Goal: Task Accomplishment & Management: Use online tool/utility

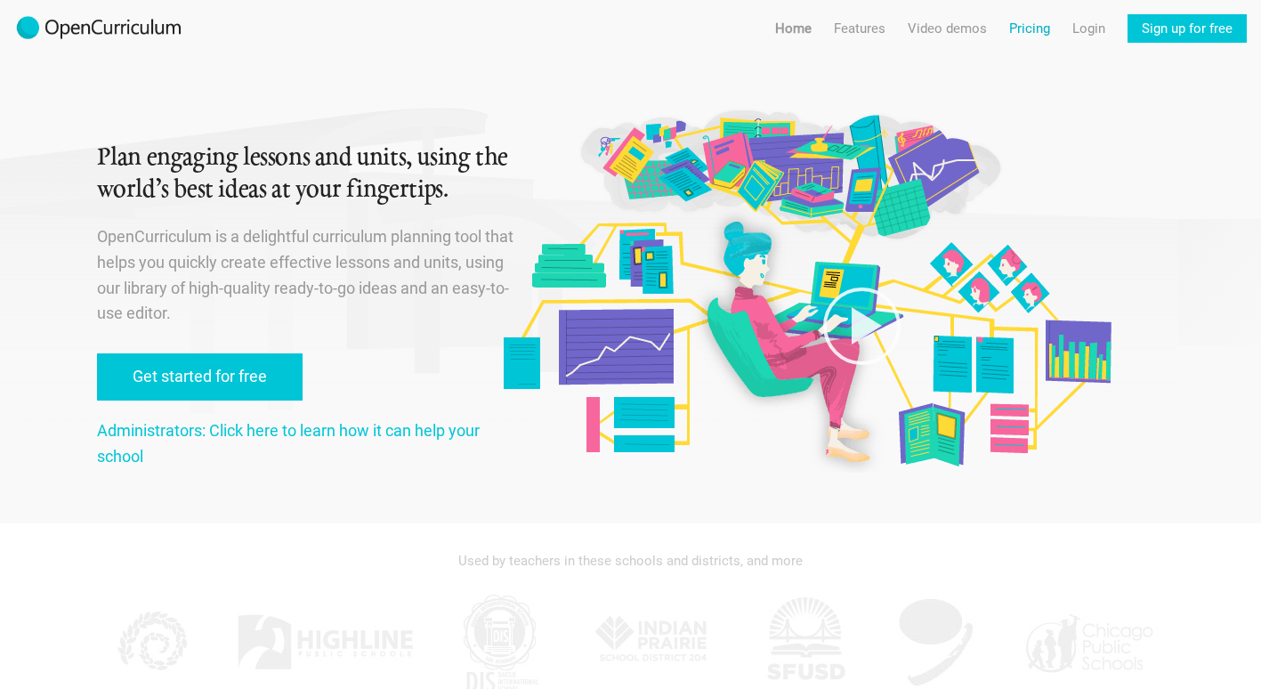
click at [1028, 25] on link "Pricing" at bounding box center [1029, 28] width 41 height 28
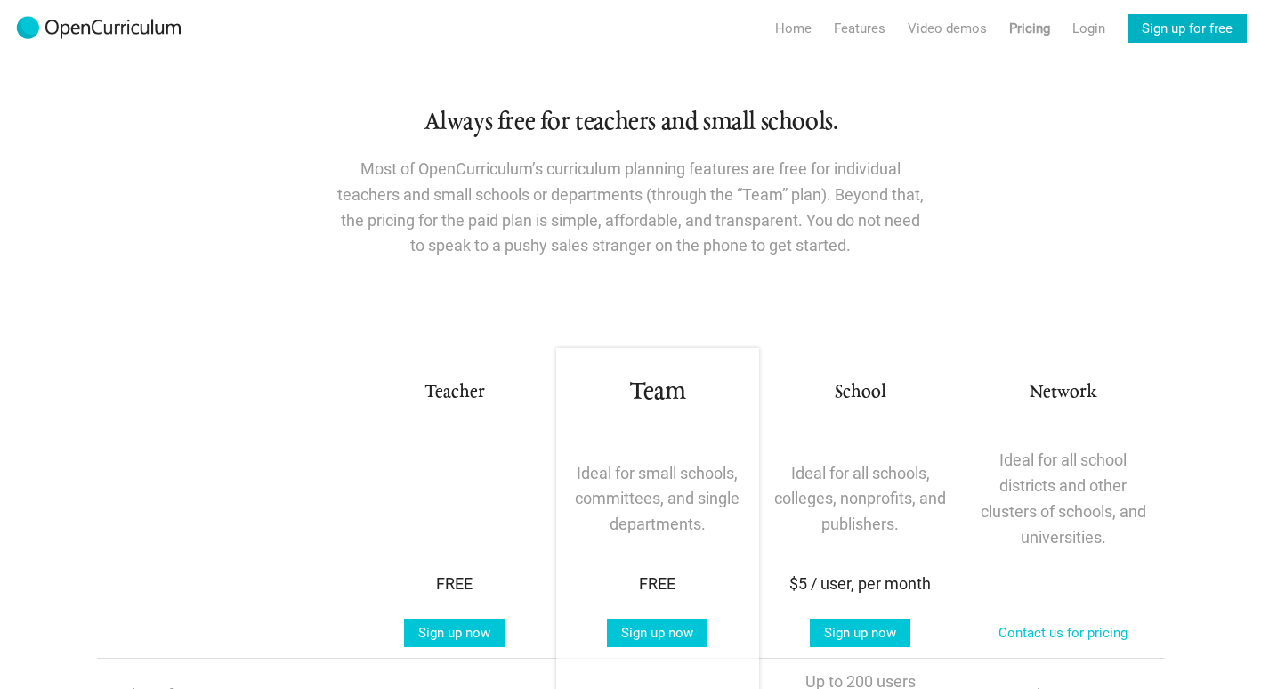
click at [1157, 28] on link "Sign up for free" at bounding box center [1186, 28] width 119 height 28
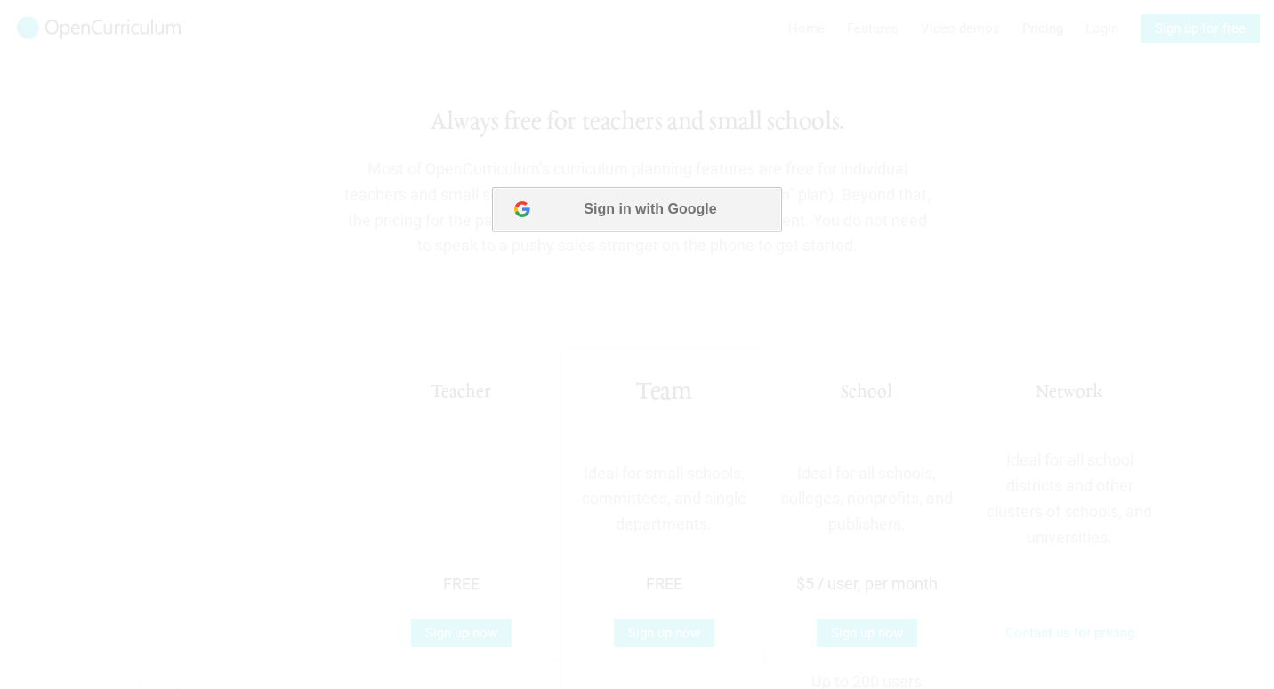
click at [625, 209] on button "Sign in with Google" at bounding box center [636, 209] width 289 height 44
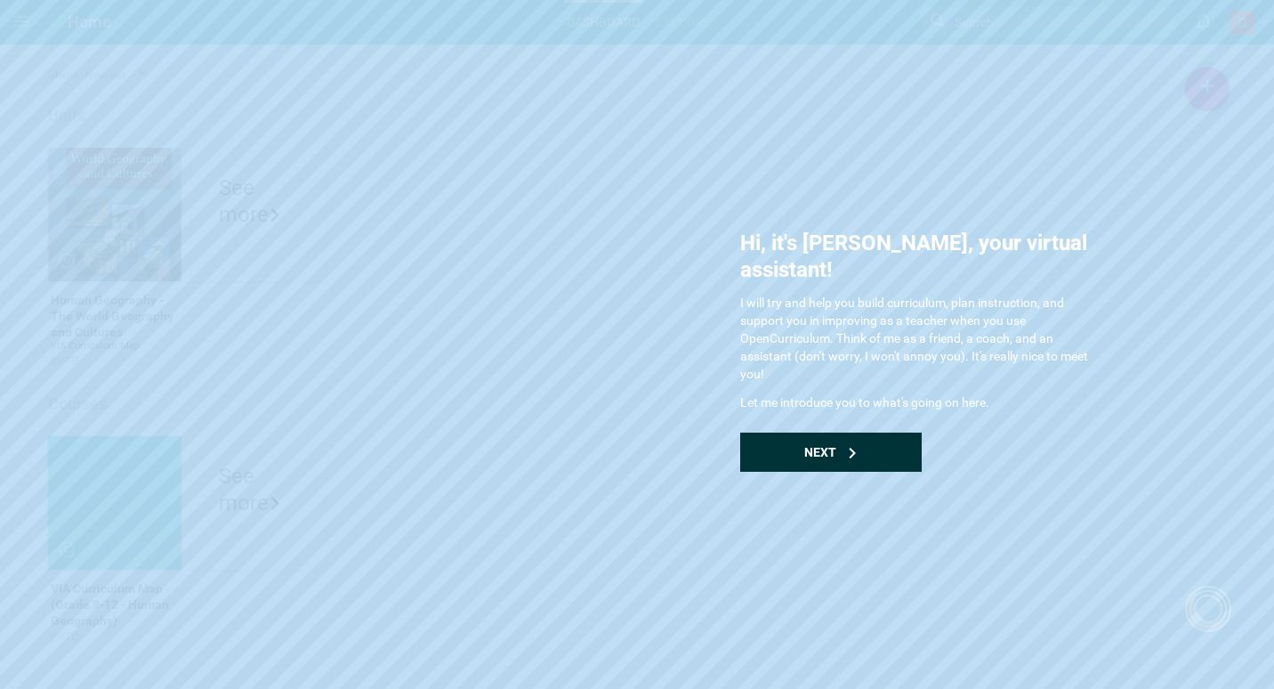
click at [842, 432] on div "Next" at bounding box center [830, 451] width 181 height 39
click at [888, 432] on div "Next" at bounding box center [830, 451] width 181 height 39
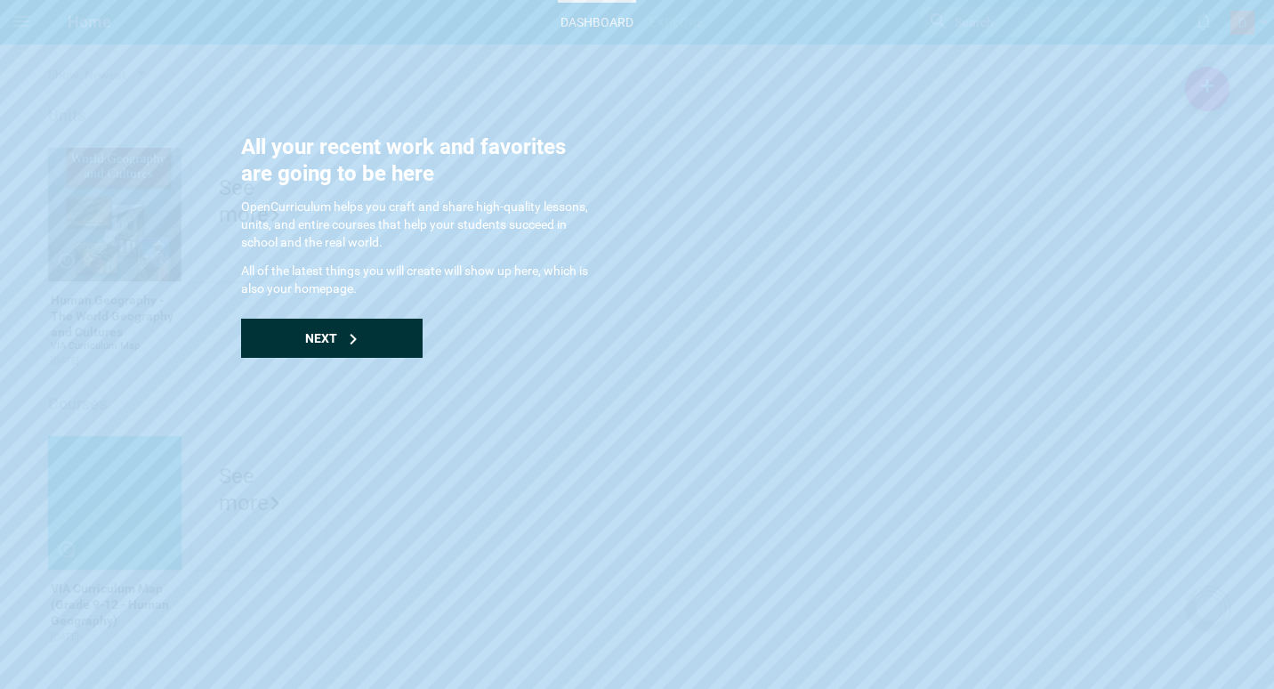
click at [386, 341] on div "Next" at bounding box center [331, 337] width 181 height 39
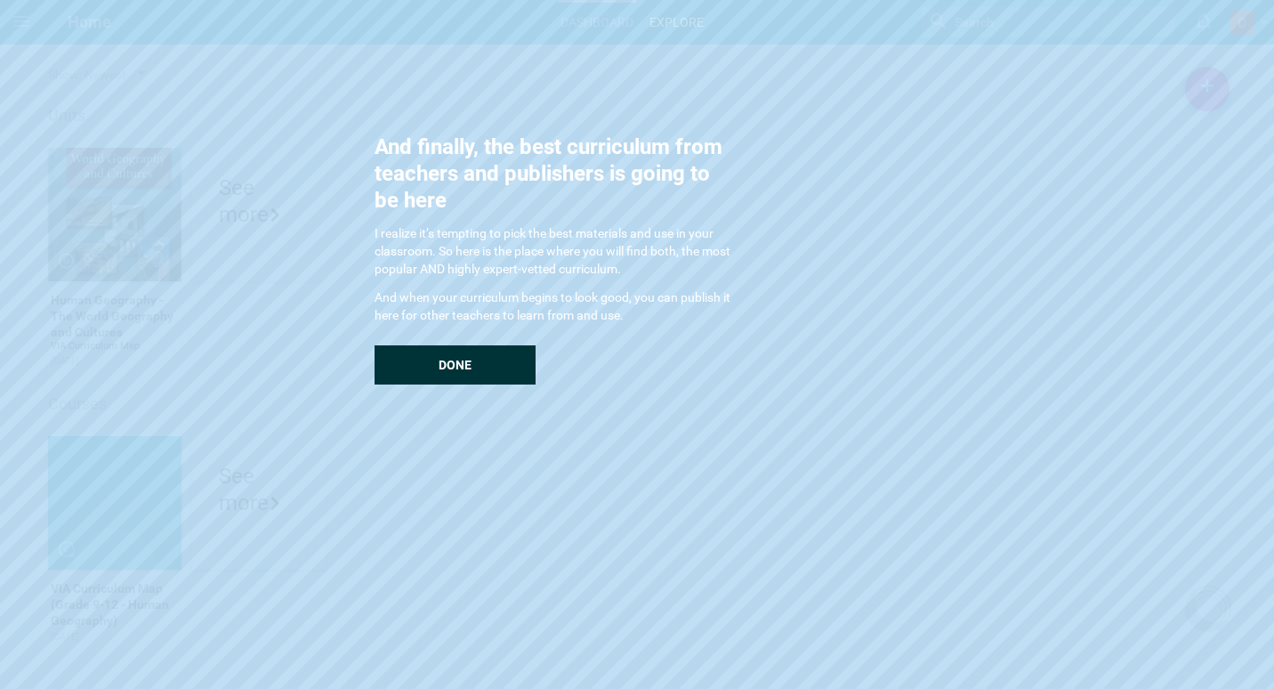
click at [480, 366] on div "Done" at bounding box center [455, 364] width 161 height 39
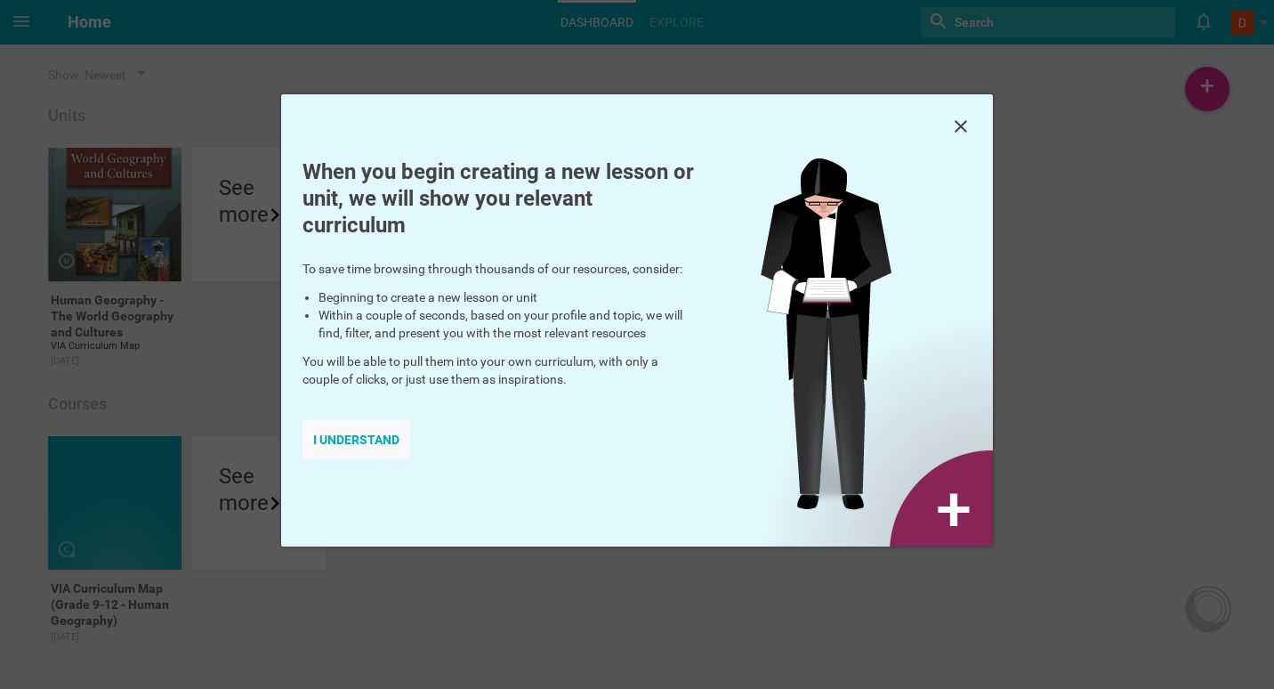
click at [365, 442] on div "I understand" at bounding box center [356, 439] width 108 height 39
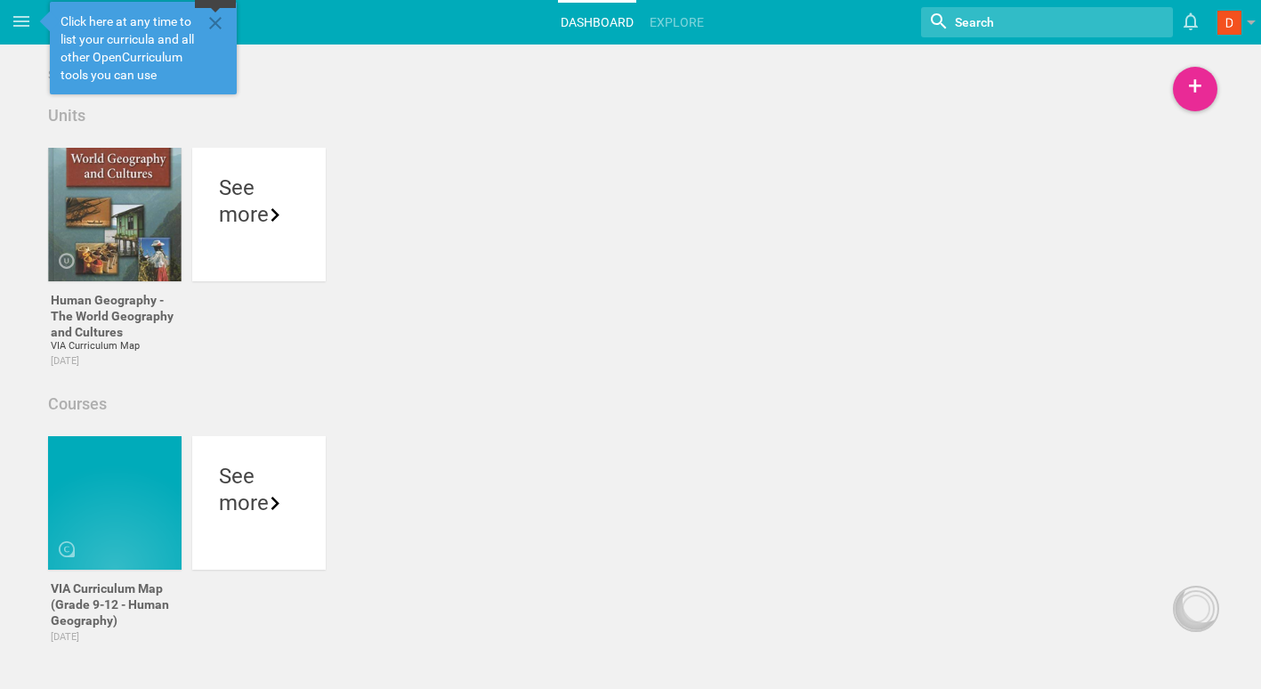
click at [215, 23] on icon at bounding box center [215, 23] width 12 height 12
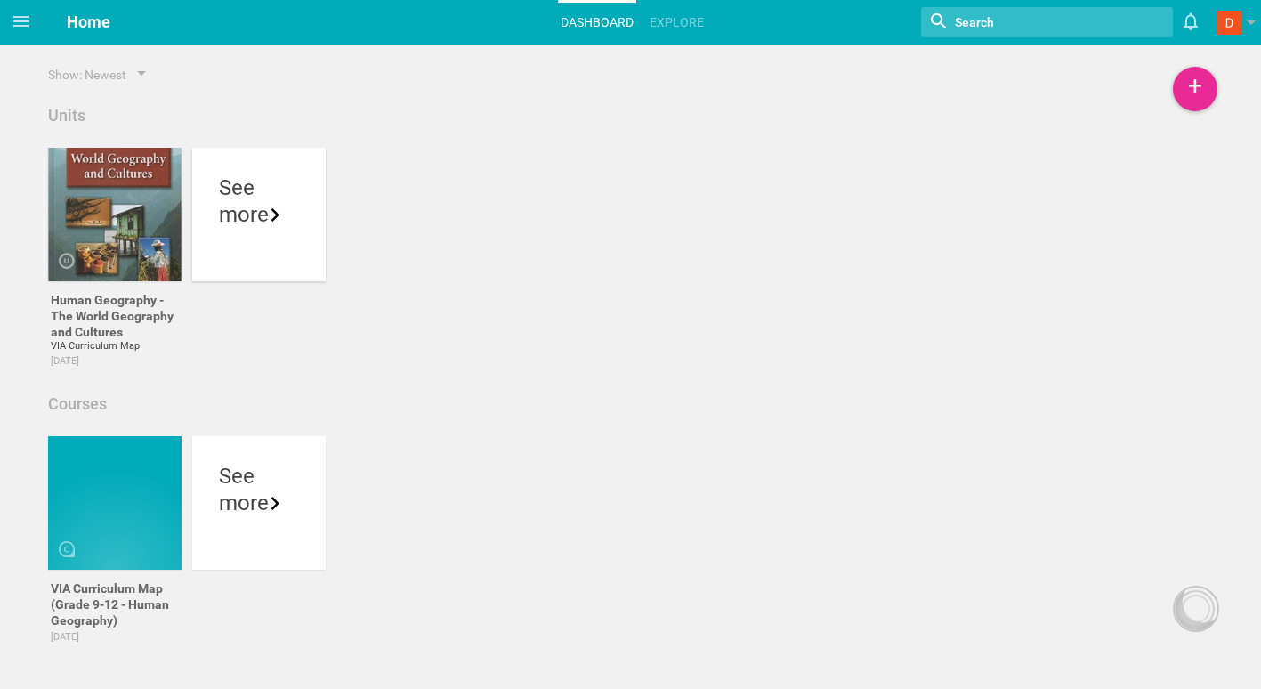
click at [277, 214] on icon at bounding box center [275, 214] width 13 height 13
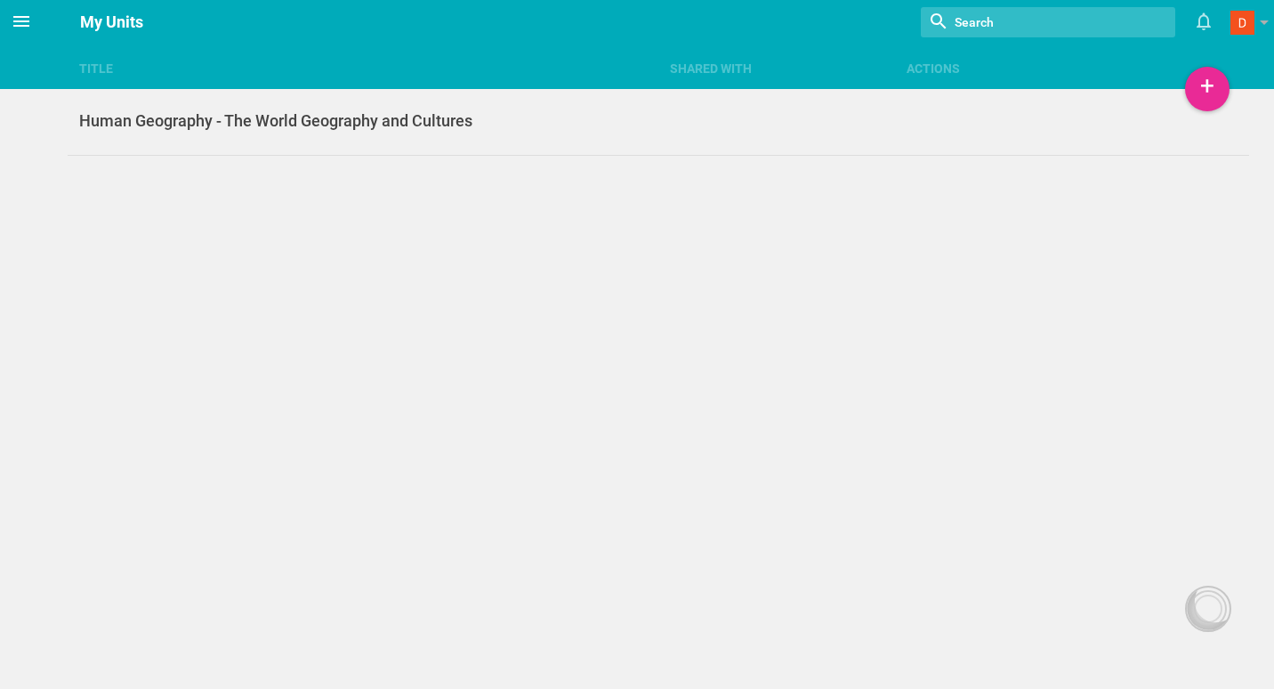
click at [35, 25] on span at bounding box center [21, 21] width 43 height 43
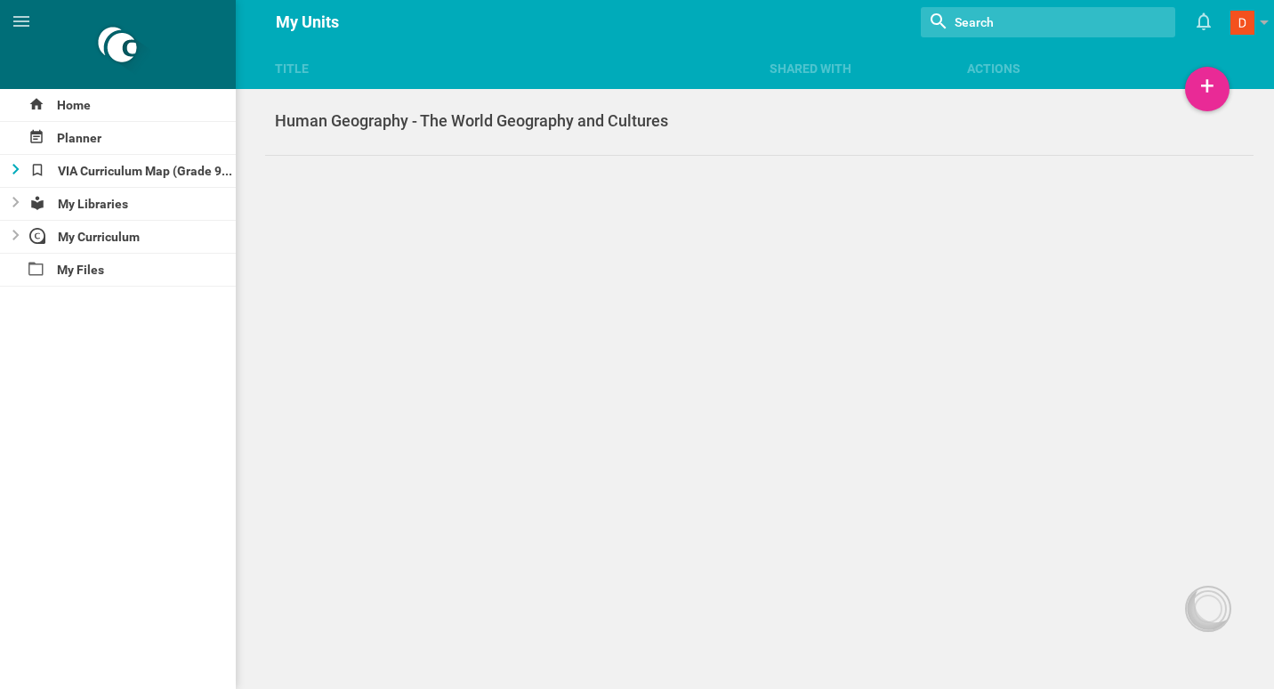
click at [13, 172] on icon at bounding box center [15, 169] width 7 height 11
click at [128, 200] on div "Human Geography - The World Geography and Cultures" at bounding box center [141, 203] width 189 height 32
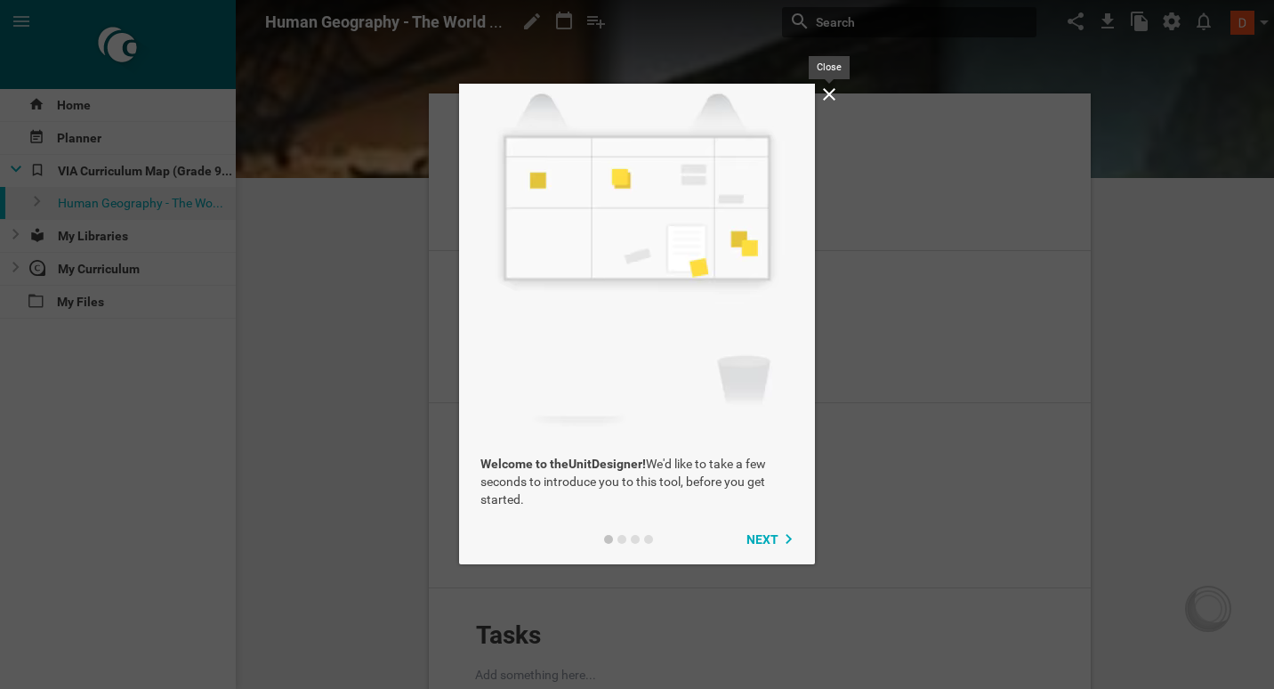
click at [833, 93] on icon at bounding box center [828, 94] width 21 height 21
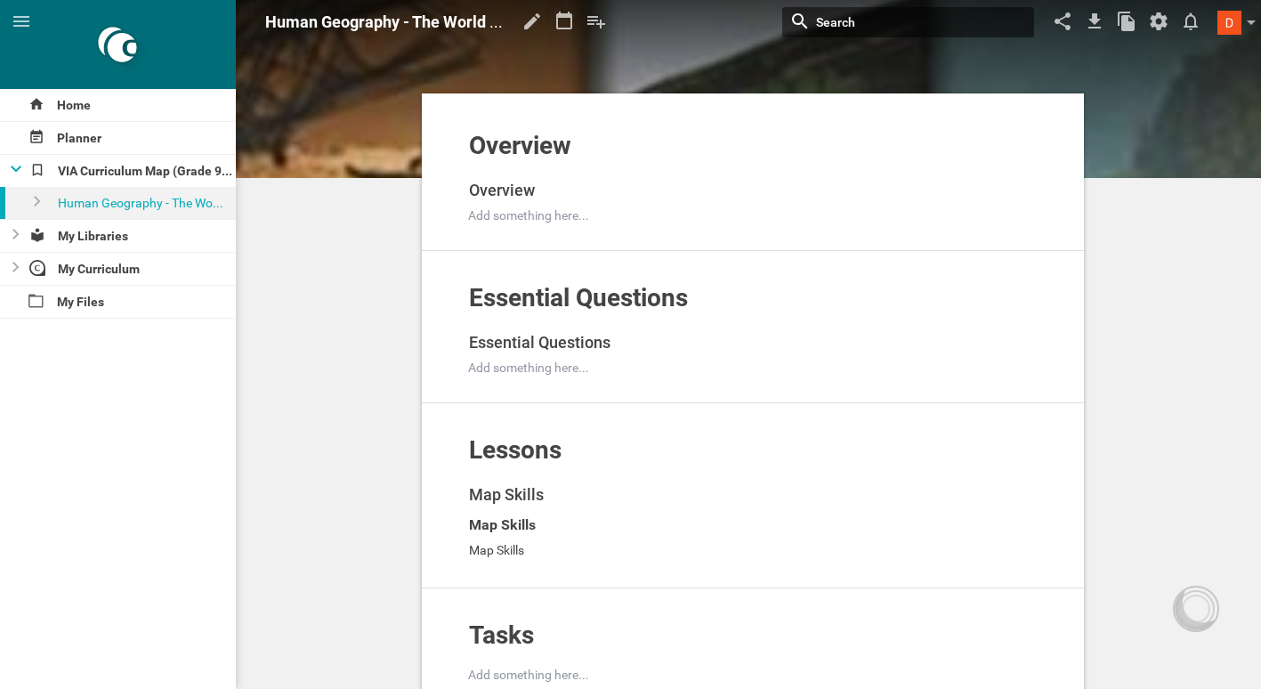
drag, startPoint x: 181, startPoint y: 205, endPoint x: 141, endPoint y: 389, distance: 188.5
click at [121, 392] on div "Home Planner VIA Curriculum Map (Grade 9-12 - Human Geography) Human Geography …" at bounding box center [118, 389] width 236 height 600
click at [21, 167] on div "VIA Curriculum Map (Grade 9-12 - Human Geography)" at bounding box center [118, 171] width 236 height 32
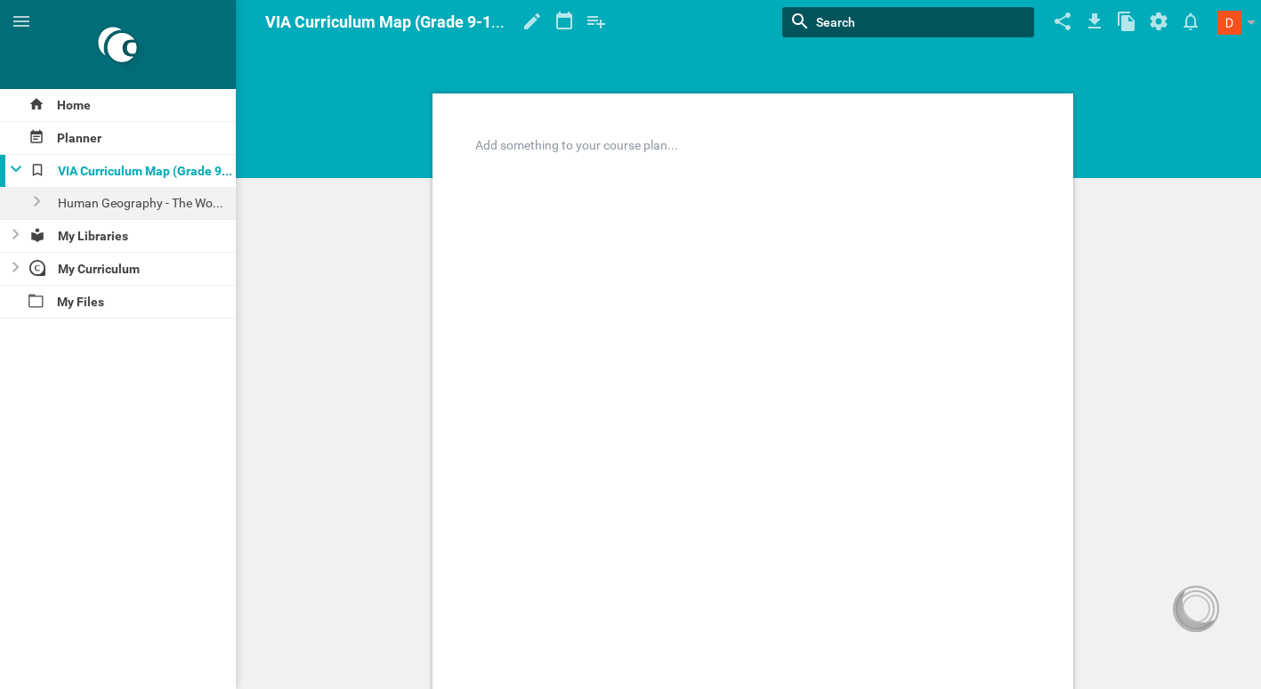
click at [12, 163] on div at bounding box center [10, 171] width 21 height 32
click at [16, 234] on icon at bounding box center [15, 235] width 7 height 11
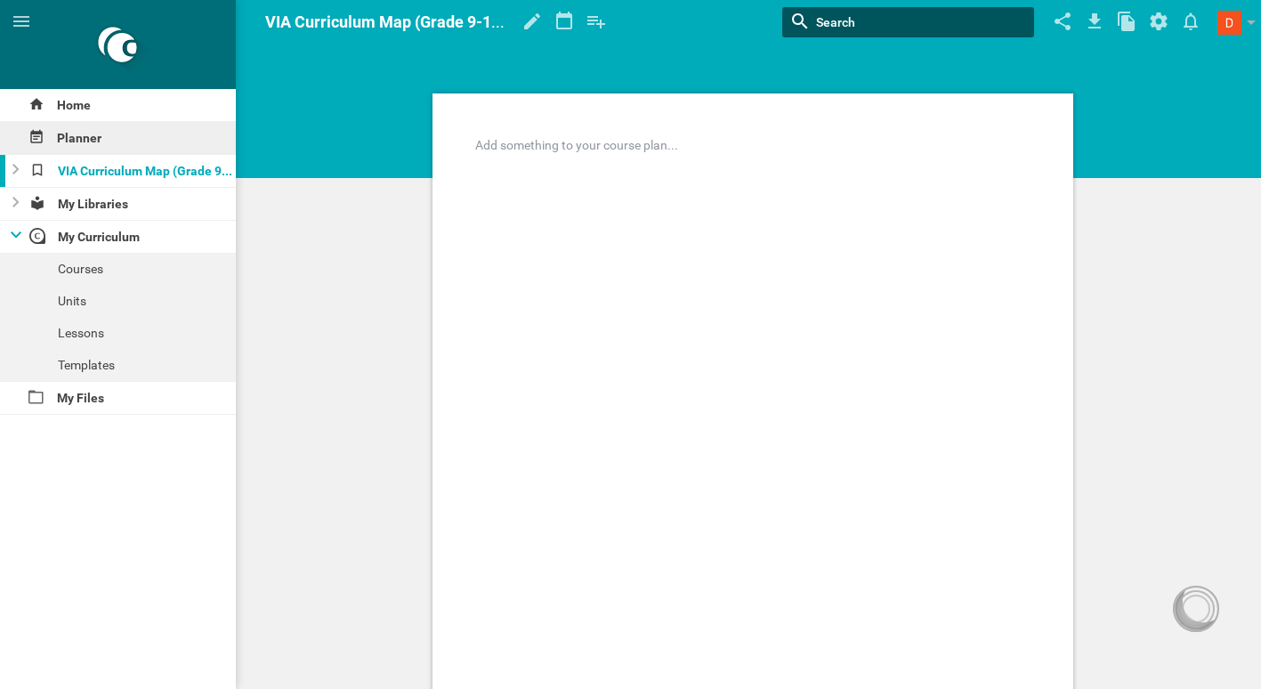
click at [82, 134] on div "Planner" at bounding box center [118, 138] width 236 height 32
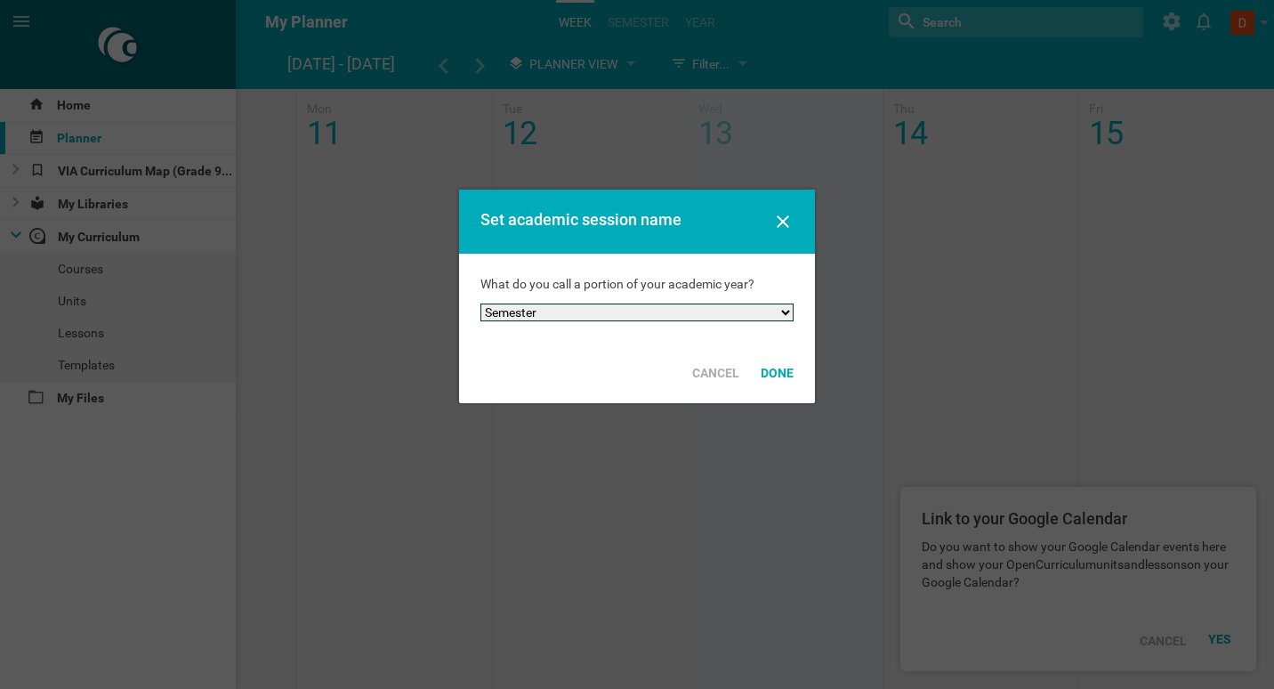
click at [786, 312] on select "Semester Term Quarter Session Period Trimester Other" at bounding box center [636, 312] width 313 height 18
click at [480, 303] on select "Semester Term Quarter Session Period Trimester Other" at bounding box center [636, 312] width 313 height 18
click at [781, 313] on select "Semester Term Quarter Session Period Trimester Other" at bounding box center [636, 312] width 313 height 18
click at [778, 366] on div "Done" at bounding box center [777, 372] width 54 height 39
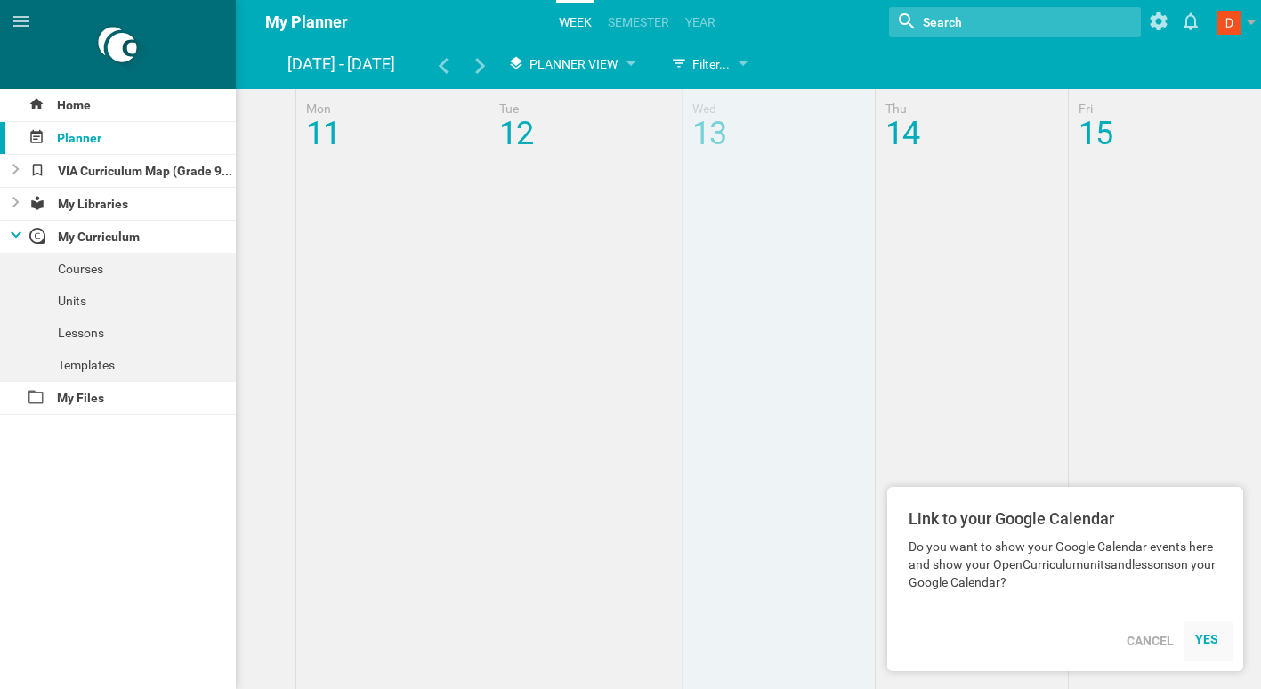
click at [1206, 636] on div "YES" at bounding box center [1208, 639] width 27 height 14
drag, startPoint x: 1148, startPoint y: 637, endPoint x: 1125, endPoint y: 633, distance: 22.7
click at [1148, 638] on div "Cancel" at bounding box center [1150, 640] width 69 height 39
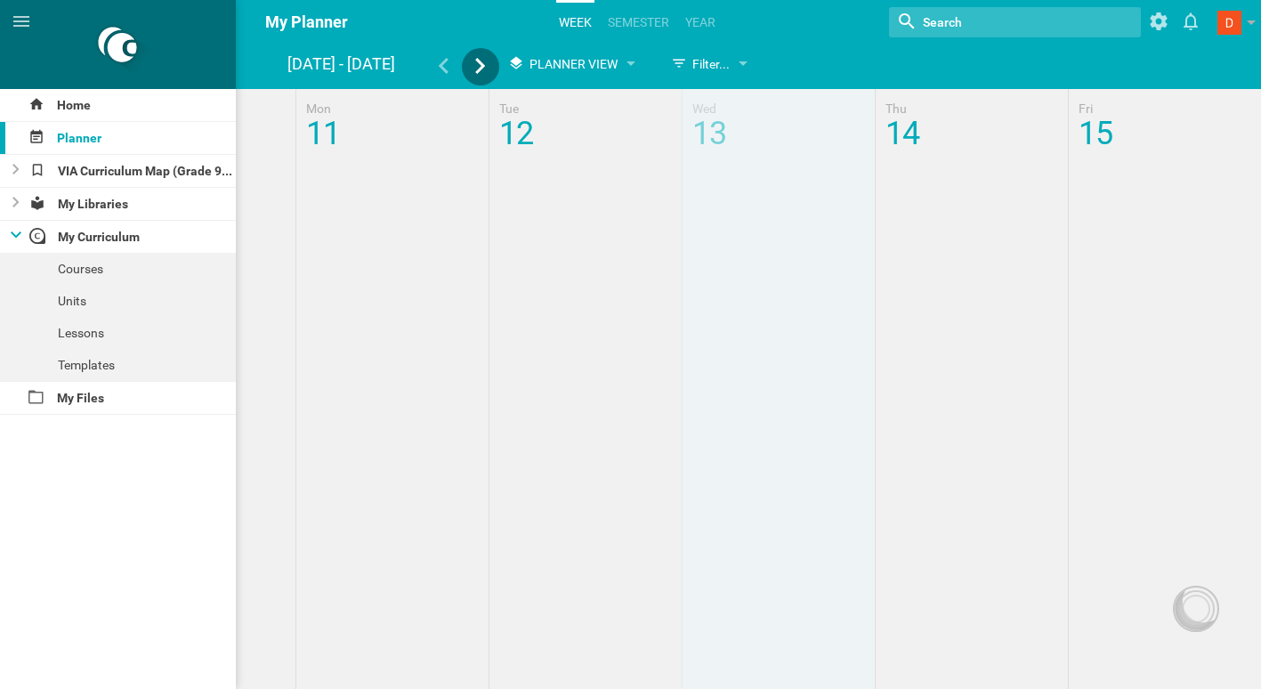
click at [472, 63] on div at bounding box center [480, 68] width 37 height 20
click at [477, 63] on icon at bounding box center [480, 66] width 16 height 16
click at [632, 62] on div at bounding box center [630, 64] width 9 height 7
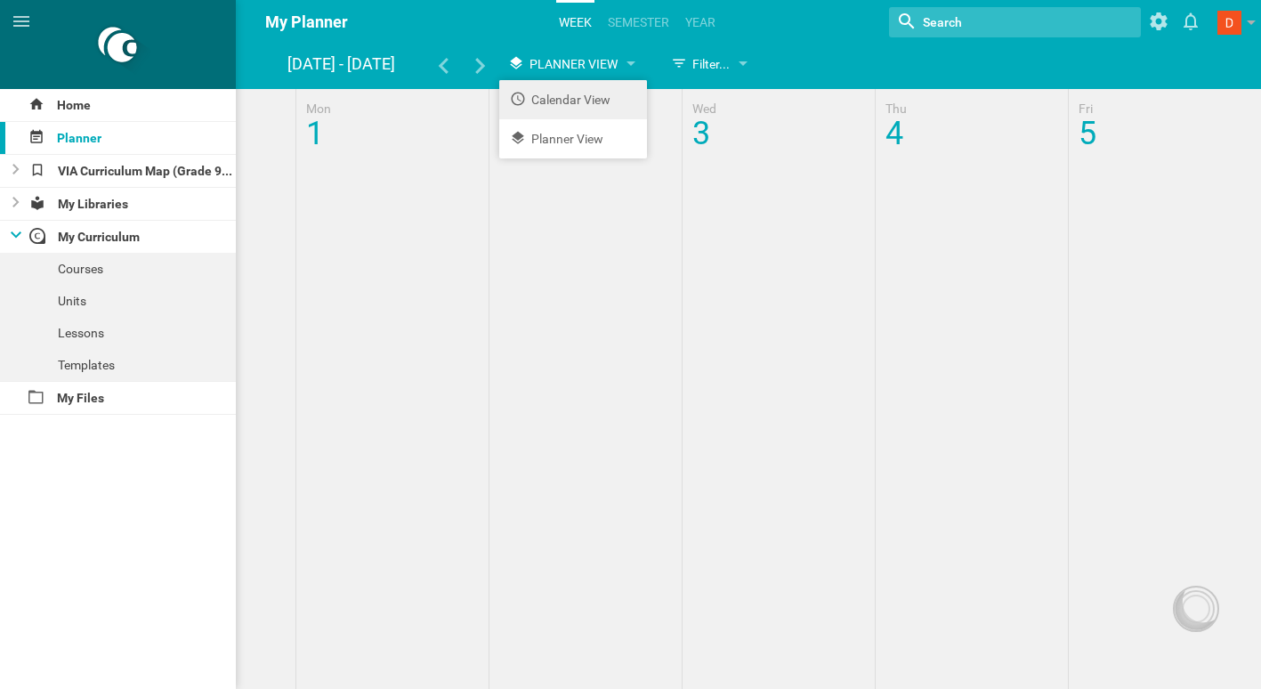
click at [593, 94] on li "Calendar View" at bounding box center [573, 99] width 148 height 39
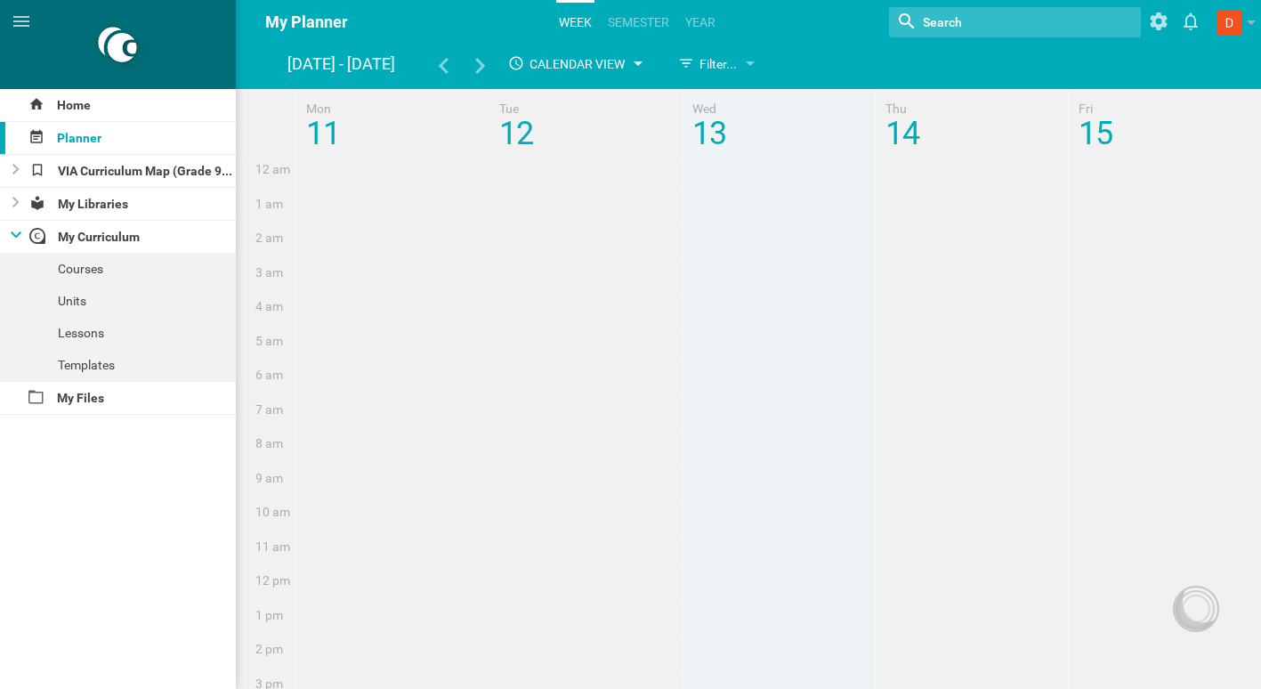
click at [637, 60] on div "Calendar View" at bounding box center [573, 64] width 149 height 32
click at [602, 102] on li "Calendar View" at bounding box center [573, 99] width 148 height 39
click at [639, 62] on div at bounding box center [637, 64] width 9 height 7
click at [591, 145] on li "Planner View" at bounding box center [573, 138] width 148 height 39
click at [751, 61] on div "Filter..." at bounding box center [707, 64] width 91 height 32
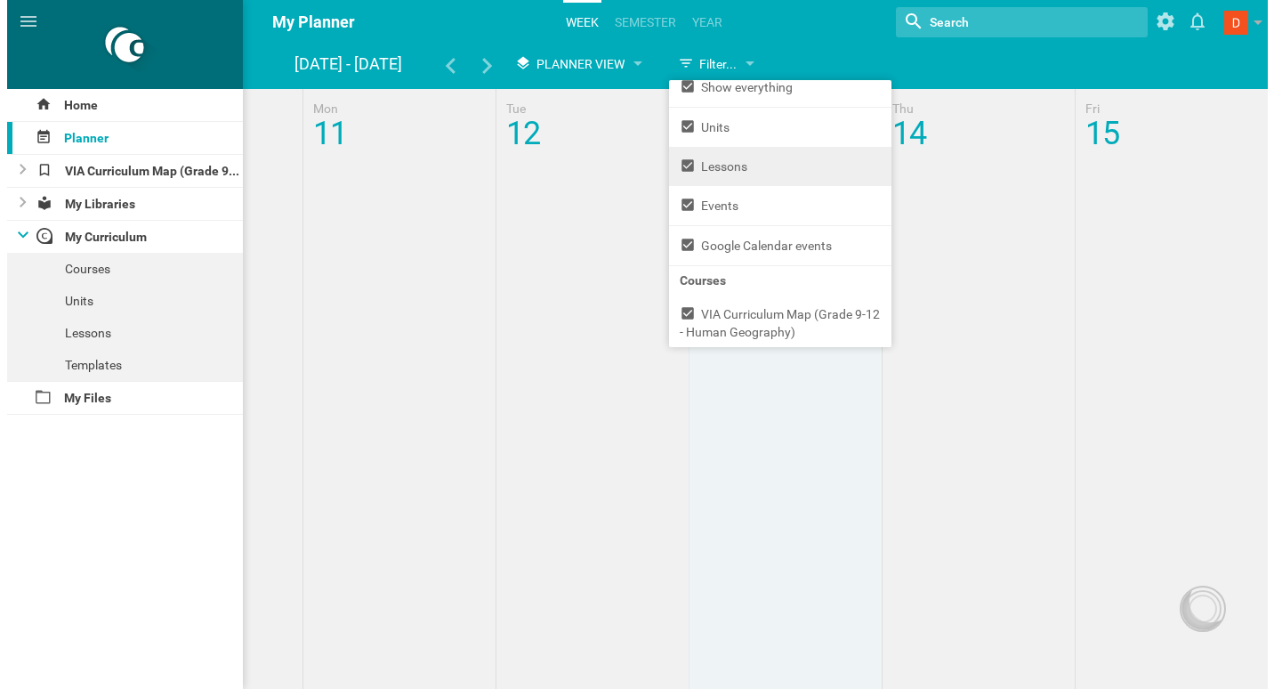
scroll to position [18, 0]
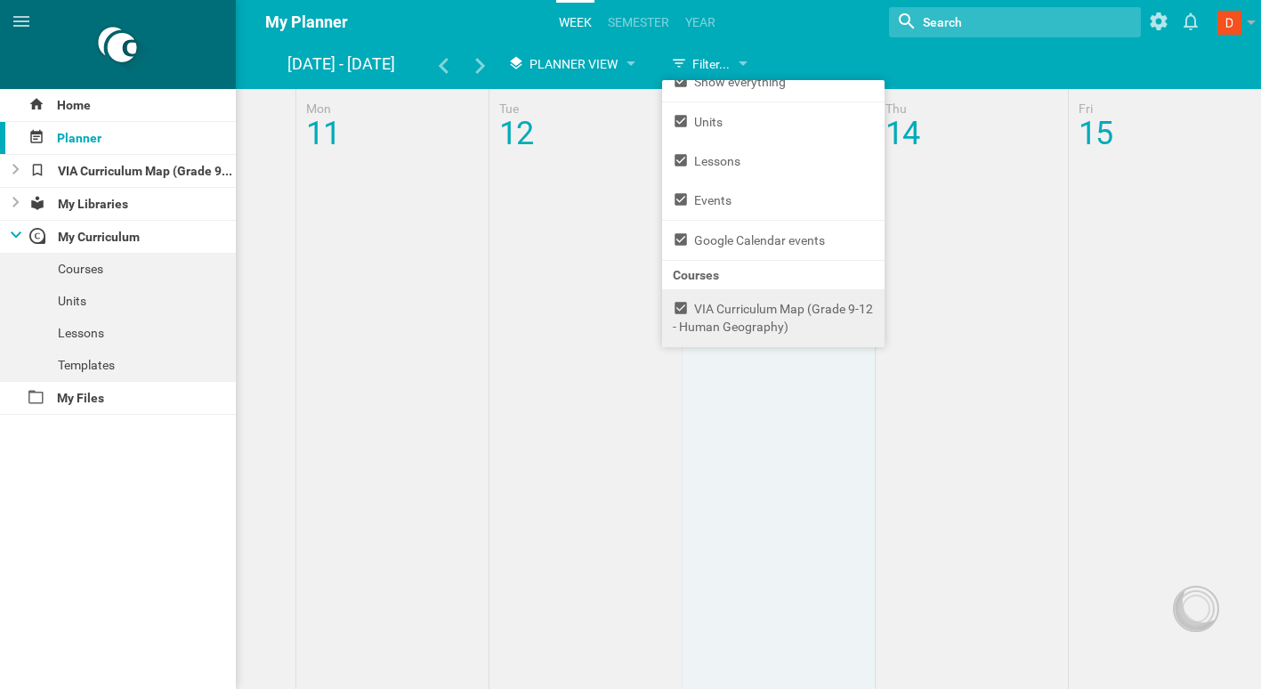
click at [678, 305] on icon at bounding box center [680, 308] width 12 height 12
click at [765, 26] on hgroup "My Planner Week semester Year Nothing found with term "" Show weekends Show / h…" at bounding box center [753, 22] width 1016 height 44
click at [638, 20] on link "semester" at bounding box center [638, 22] width 67 height 39
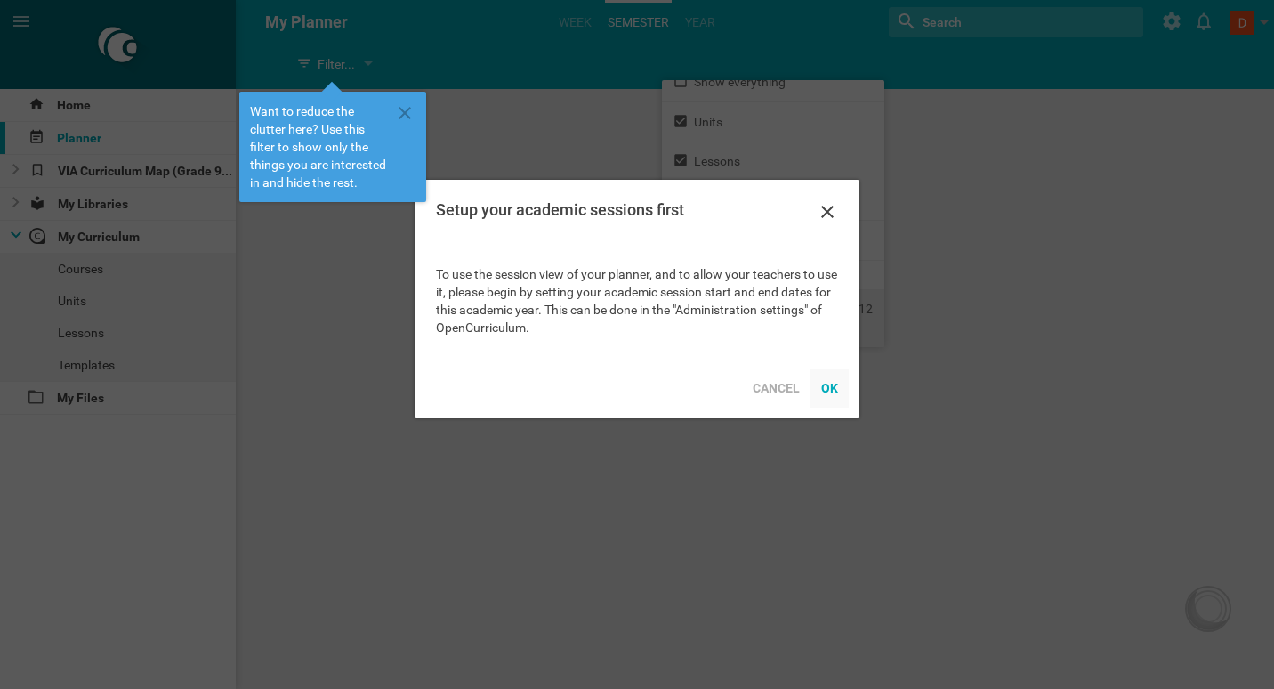
click at [834, 389] on div "OK" at bounding box center [829, 387] width 38 height 39
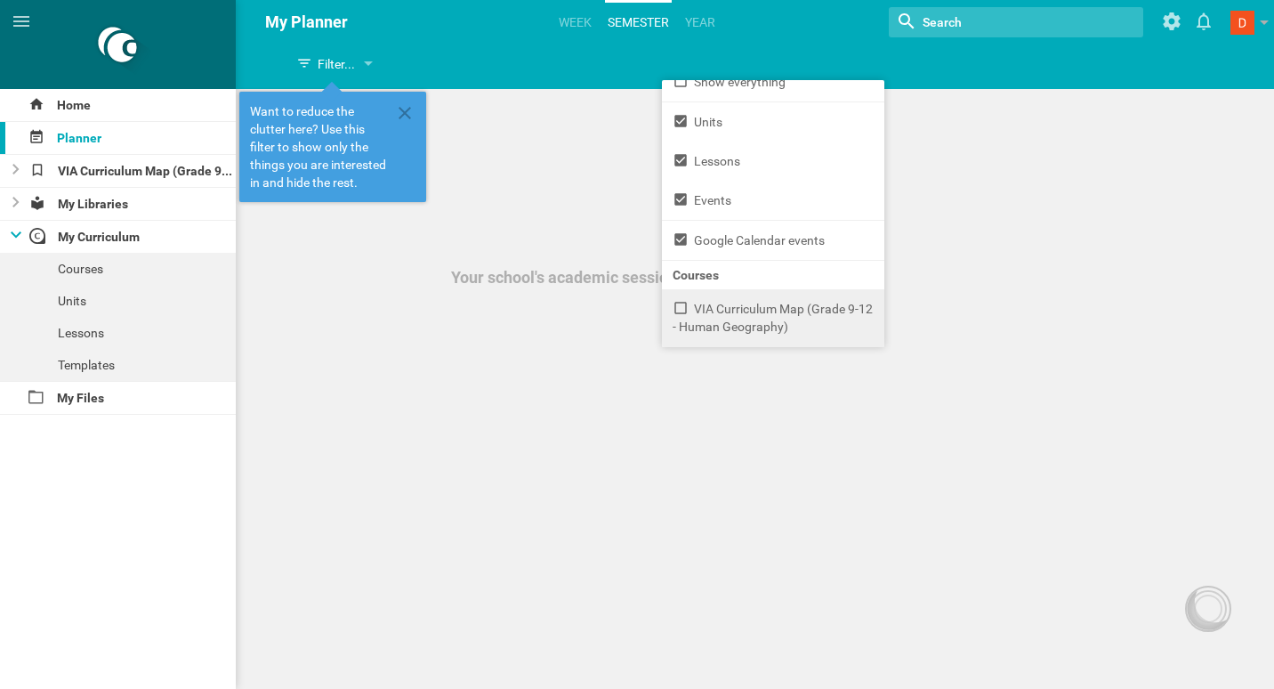
click at [475, 20] on hgroup "My Planner Week semester Year Nothing found with term "" Show weekends Show / h…" at bounding box center [759, 22] width 1029 height 44
click at [13, 12] on icon at bounding box center [21, 21] width 21 height 21
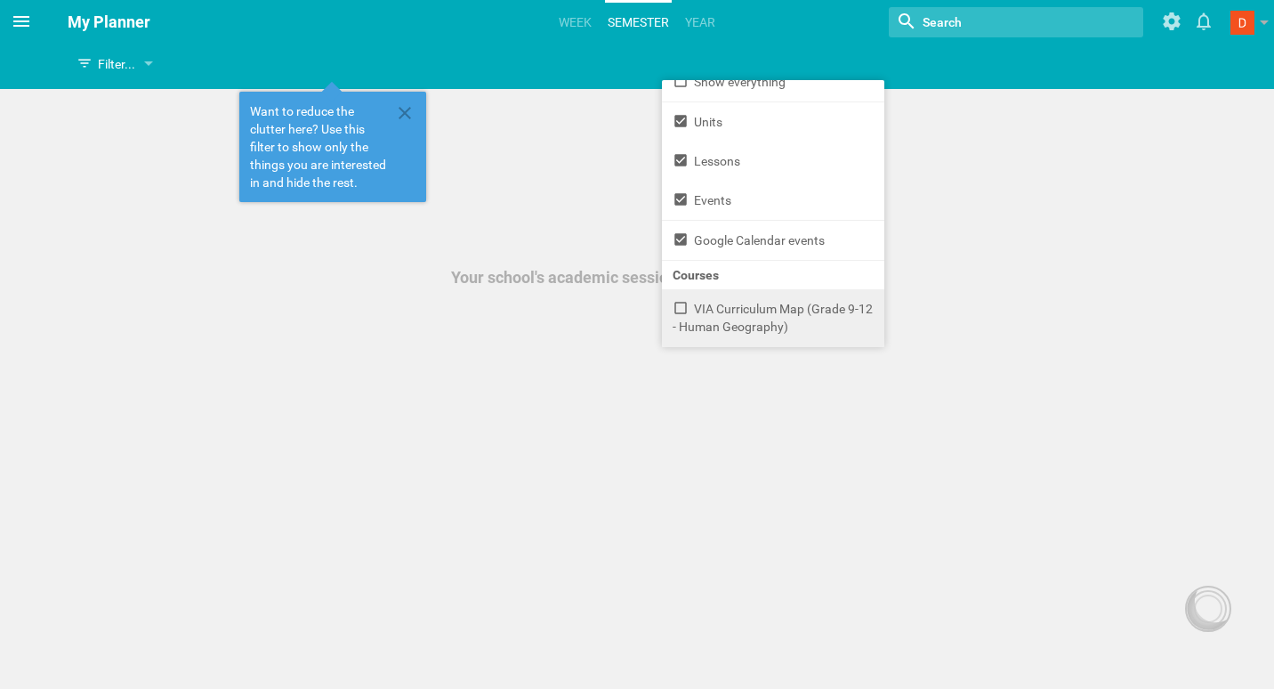
click at [12, 12] on icon at bounding box center [21, 21] width 21 height 21
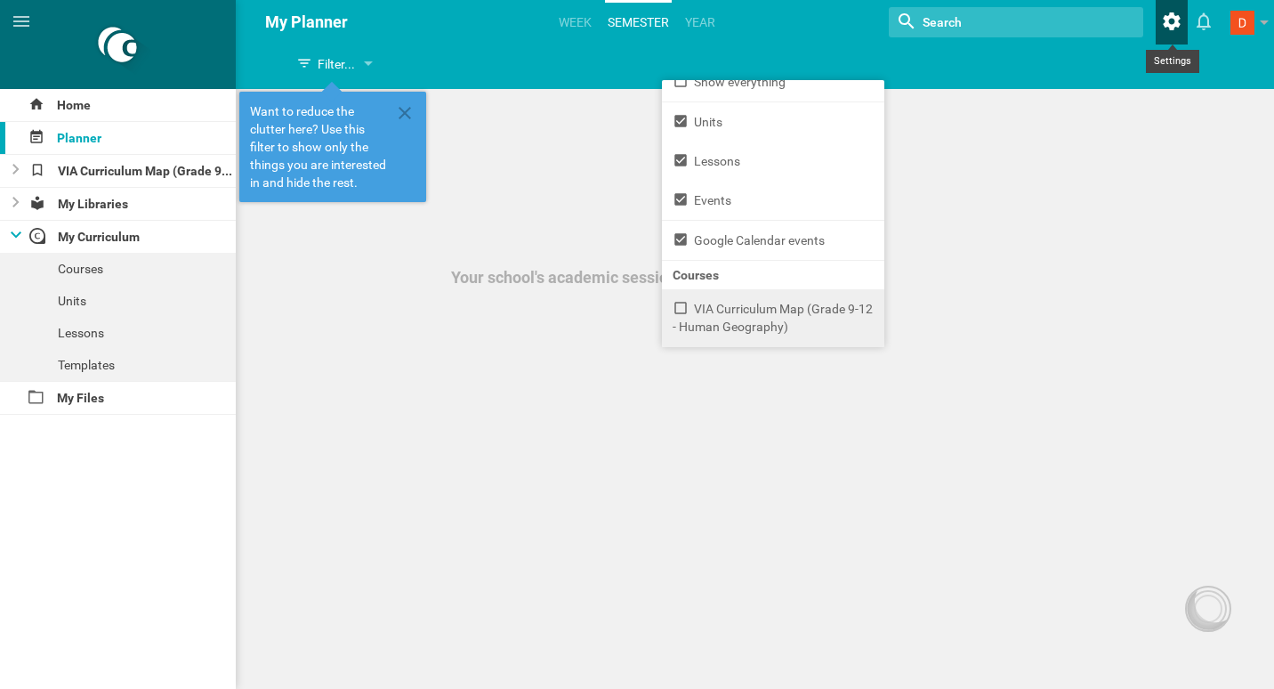
click at [1172, 20] on icon at bounding box center [1172, 21] width 32 height 43
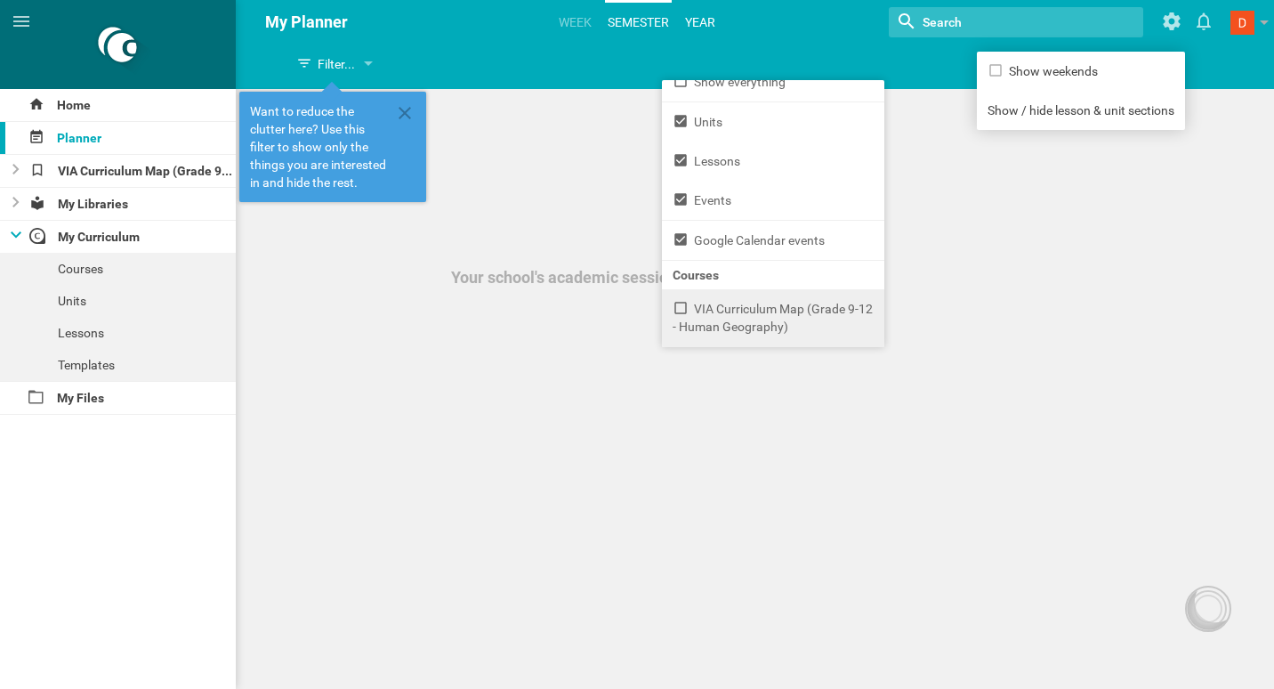
click at [707, 14] on link "Year" at bounding box center [700, 22] width 36 height 39
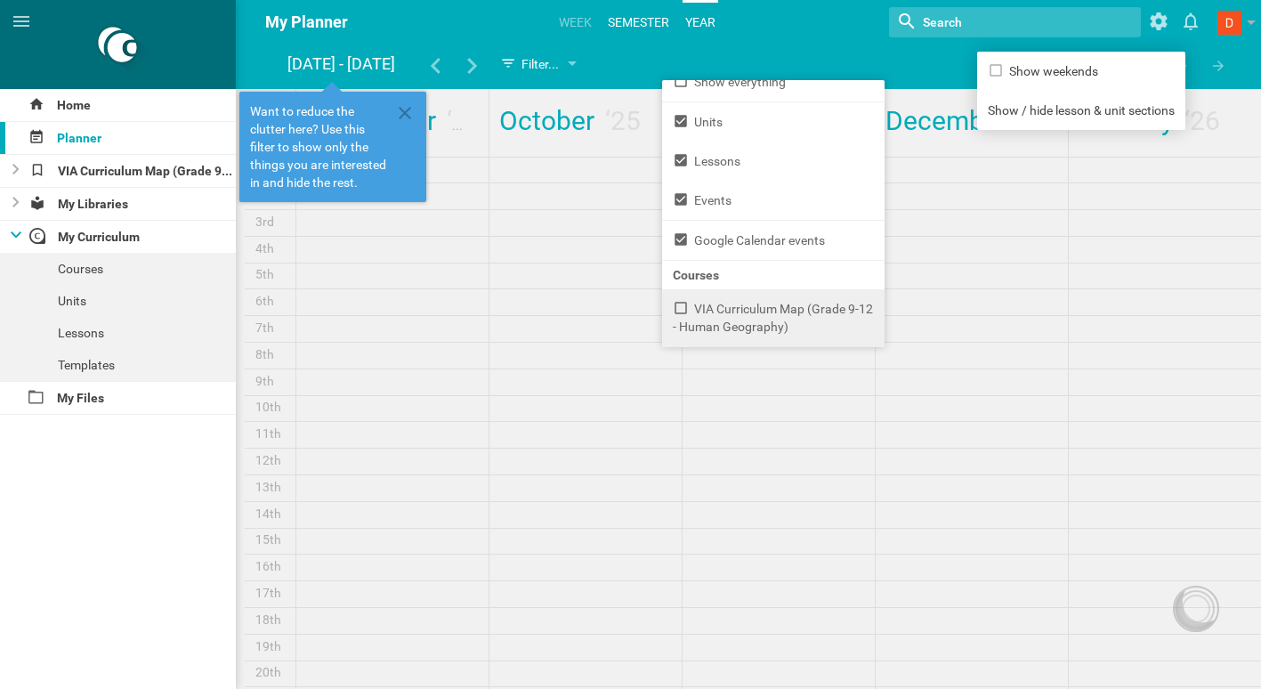
click at [654, 15] on link "semester" at bounding box center [638, 22] width 67 height 39
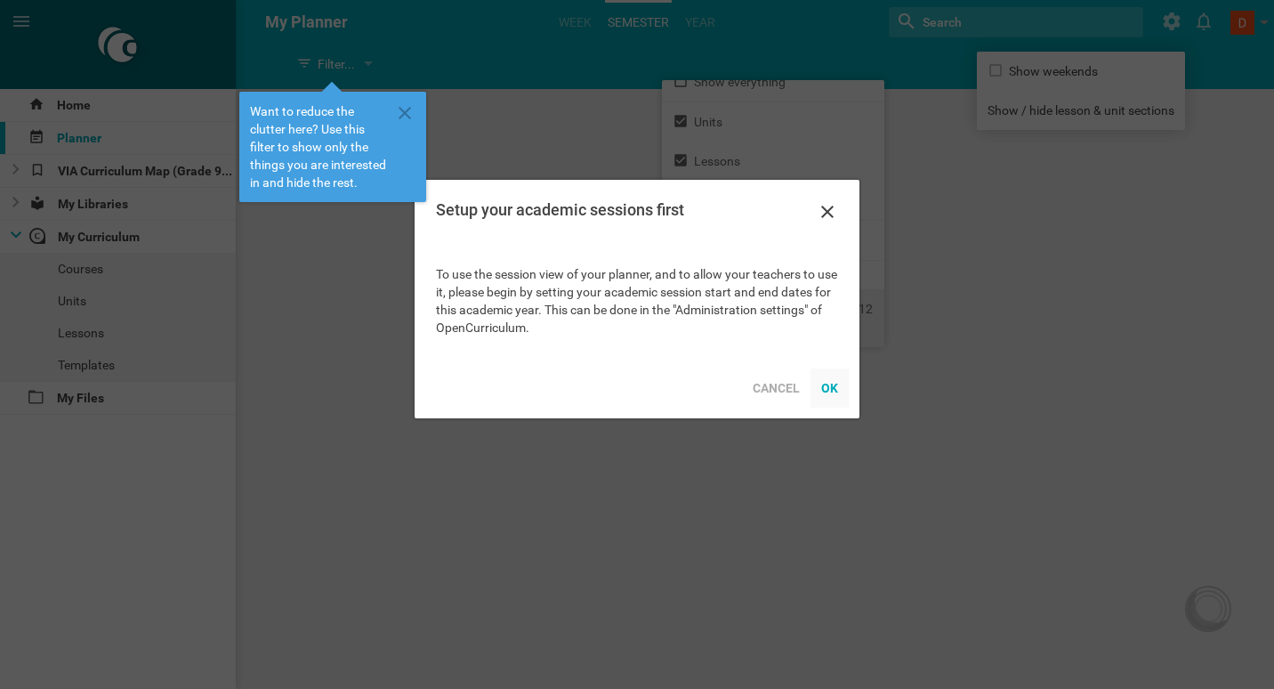
click at [832, 386] on div "OK" at bounding box center [829, 387] width 38 height 39
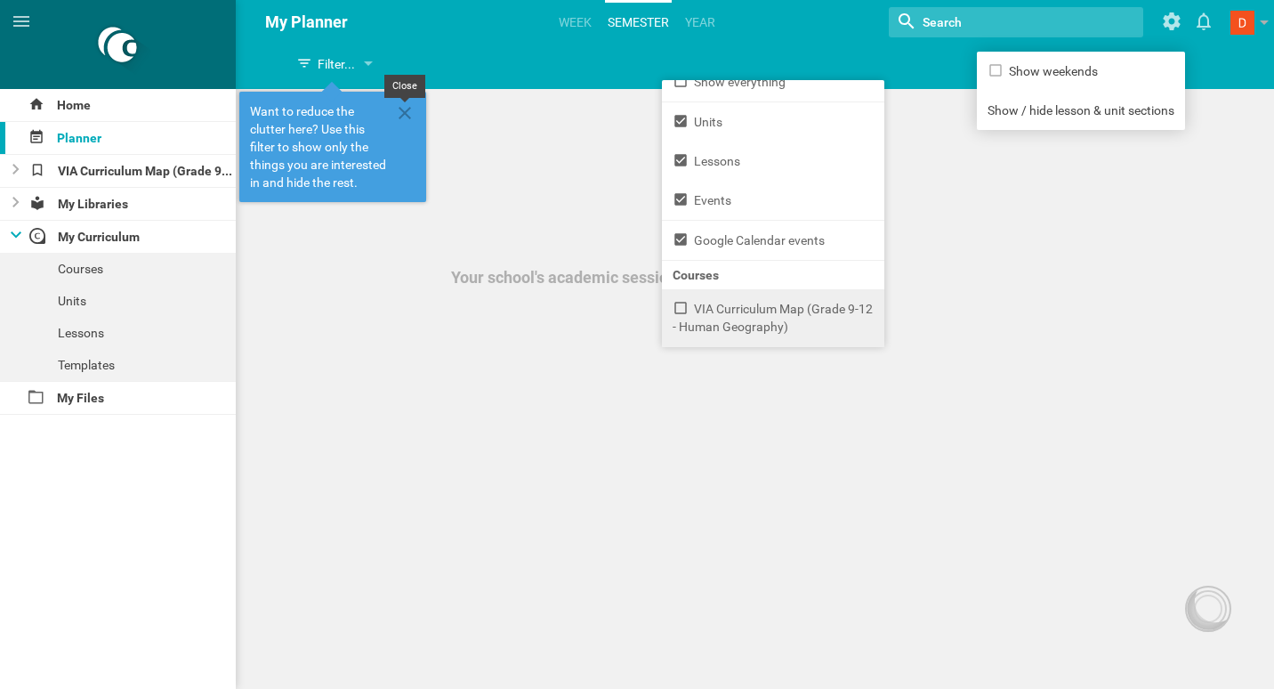
click at [404, 121] on icon at bounding box center [404, 112] width 21 height 21
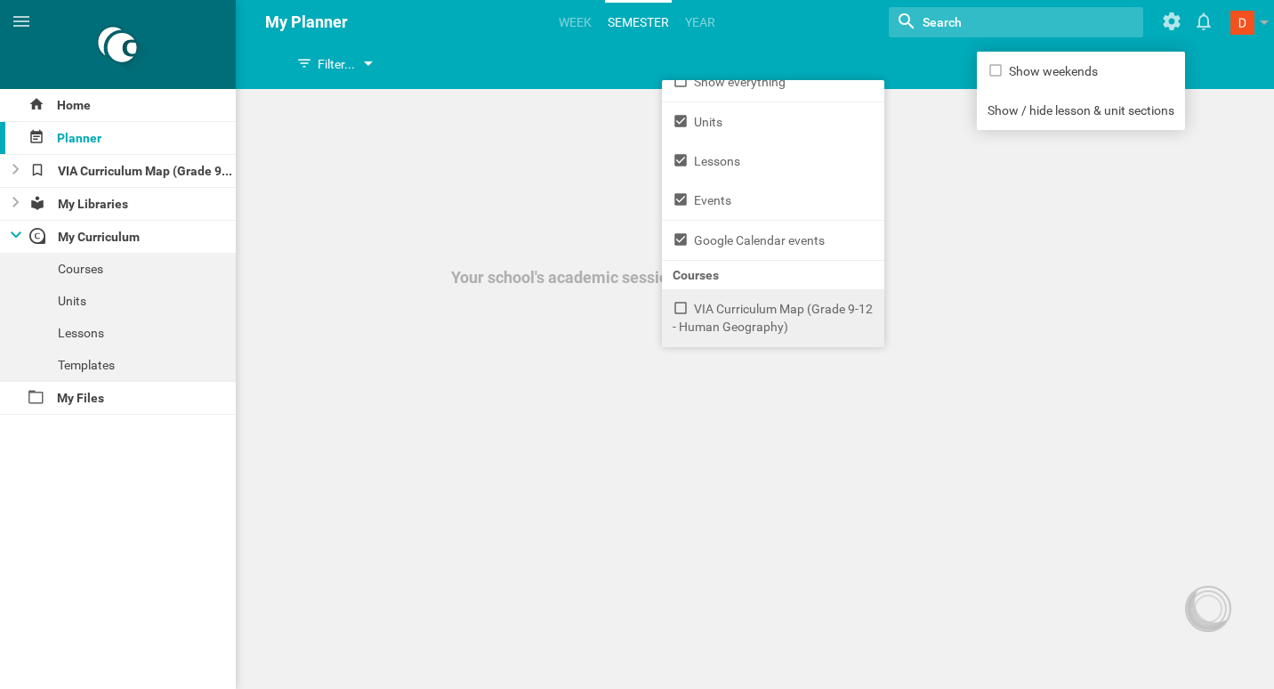
click at [360, 65] on div "Filter..." at bounding box center [332, 64] width 91 height 32
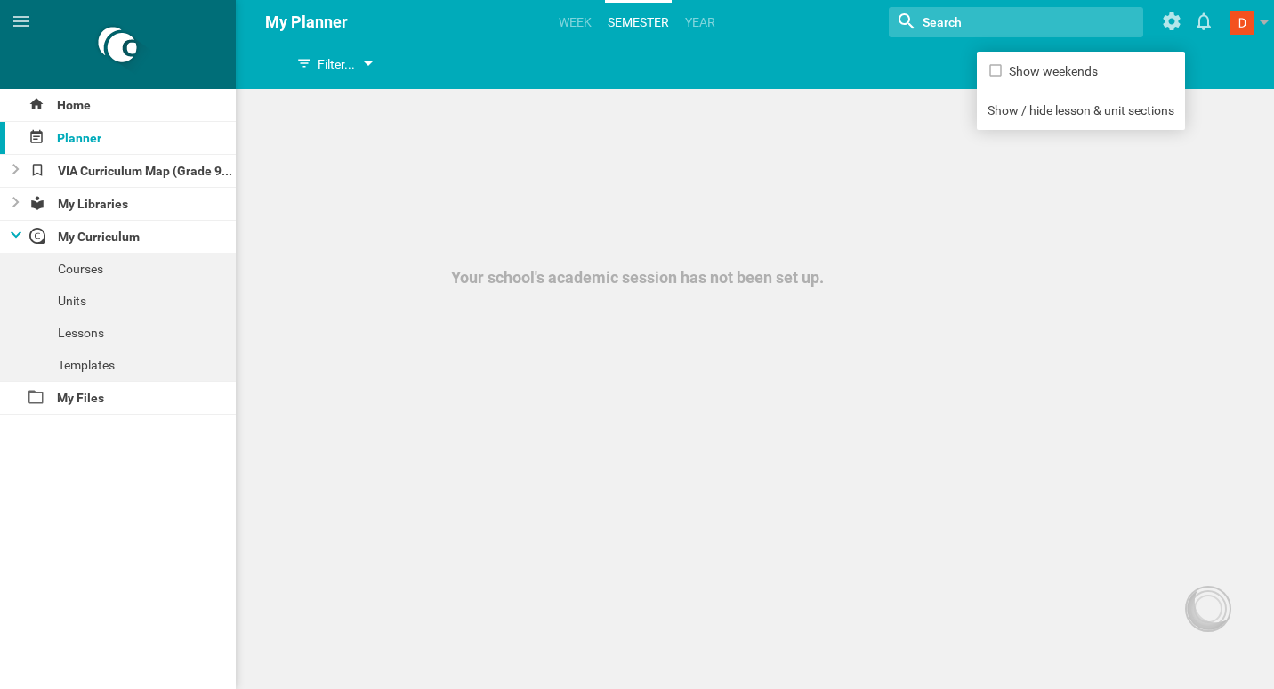
click at [374, 63] on div "Filter..." at bounding box center [332, 64] width 91 height 32
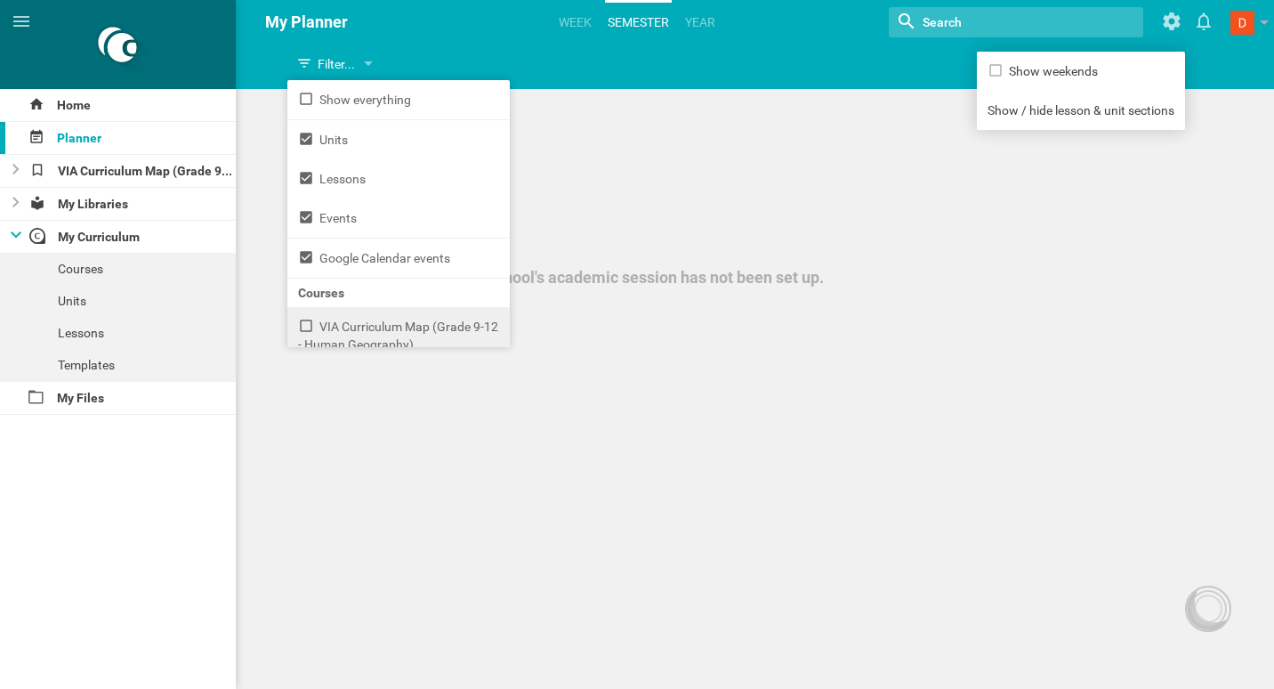
click at [453, 10] on hgroup "My Planner Week semester Year Nothing found with term "" Show weekends Show / h…" at bounding box center [759, 22] width 1029 height 44
click at [81, 265] on div "Courses" at bounding box center [118, 269] width 236 height 32
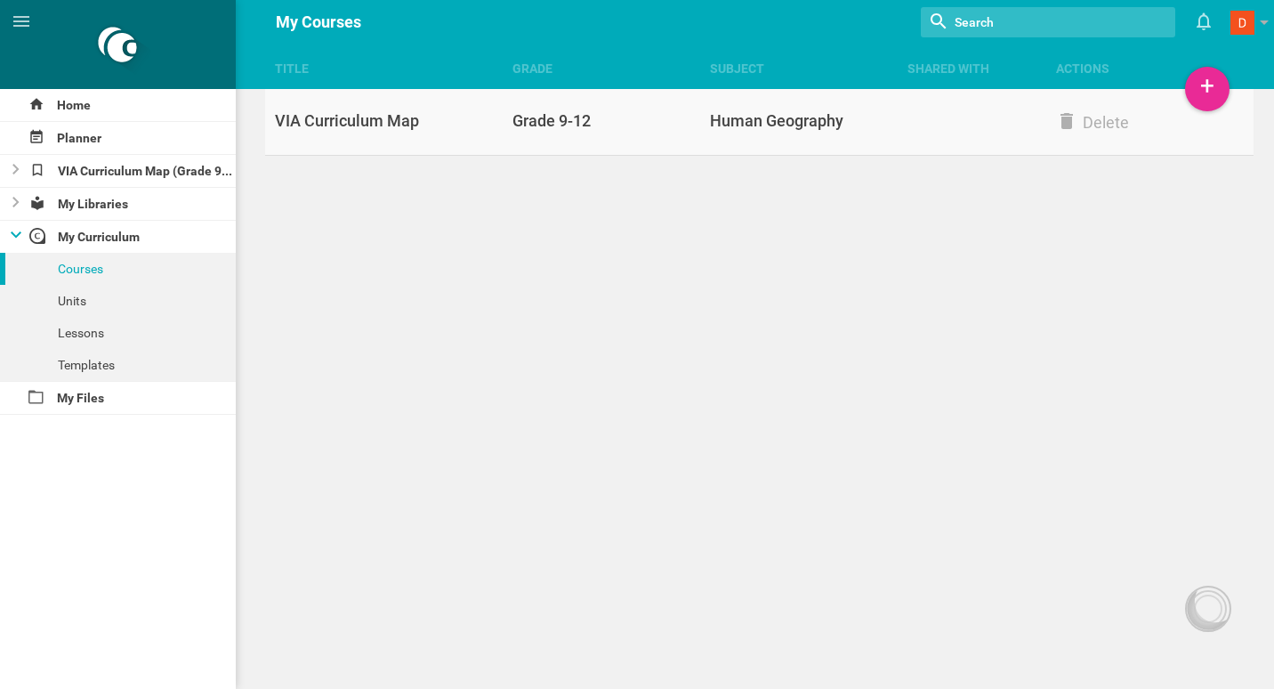
click at [356, 114] on div "VIA Curriculum Map" at bounding box center [388, 120] width 247 height 21
click at [1124, 122] on div "Title Grade Subject Shared with Actions Home Planner VIA Curriculum Map (Grade …" at bounding box center [637, 344] width 1274 height 689
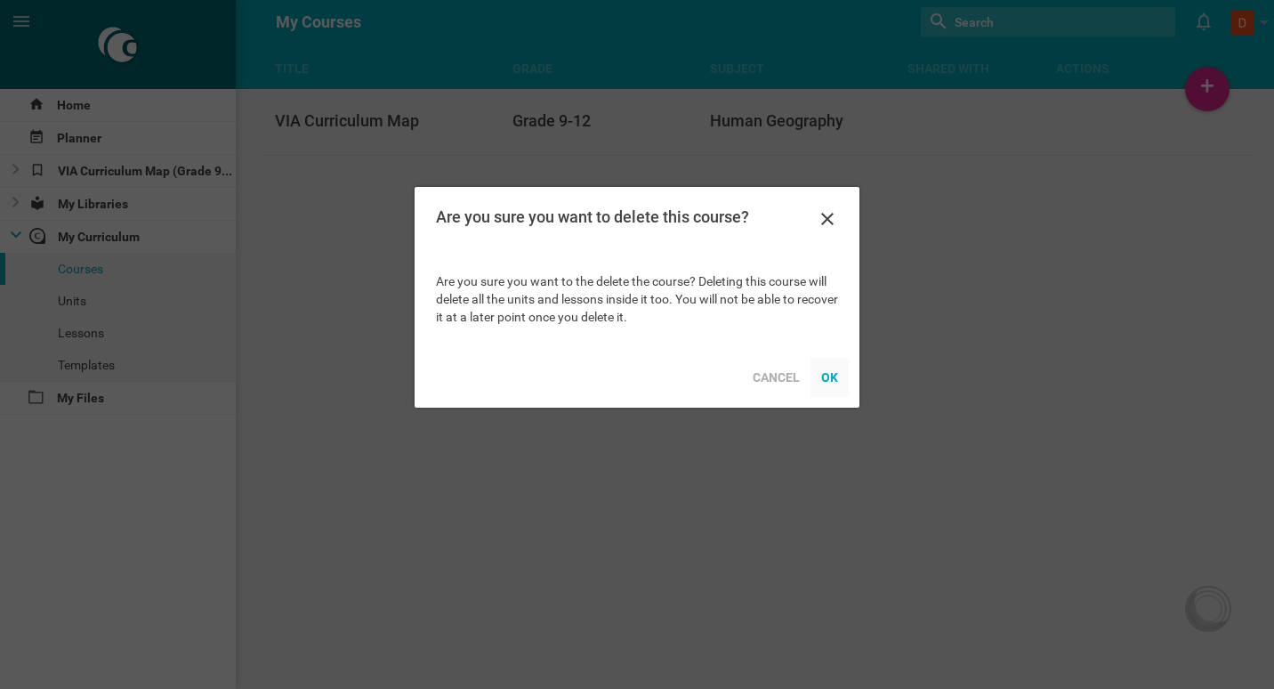
click at [831, 384] on div "OK" at bounding box center [829, 377] width 38 height 39
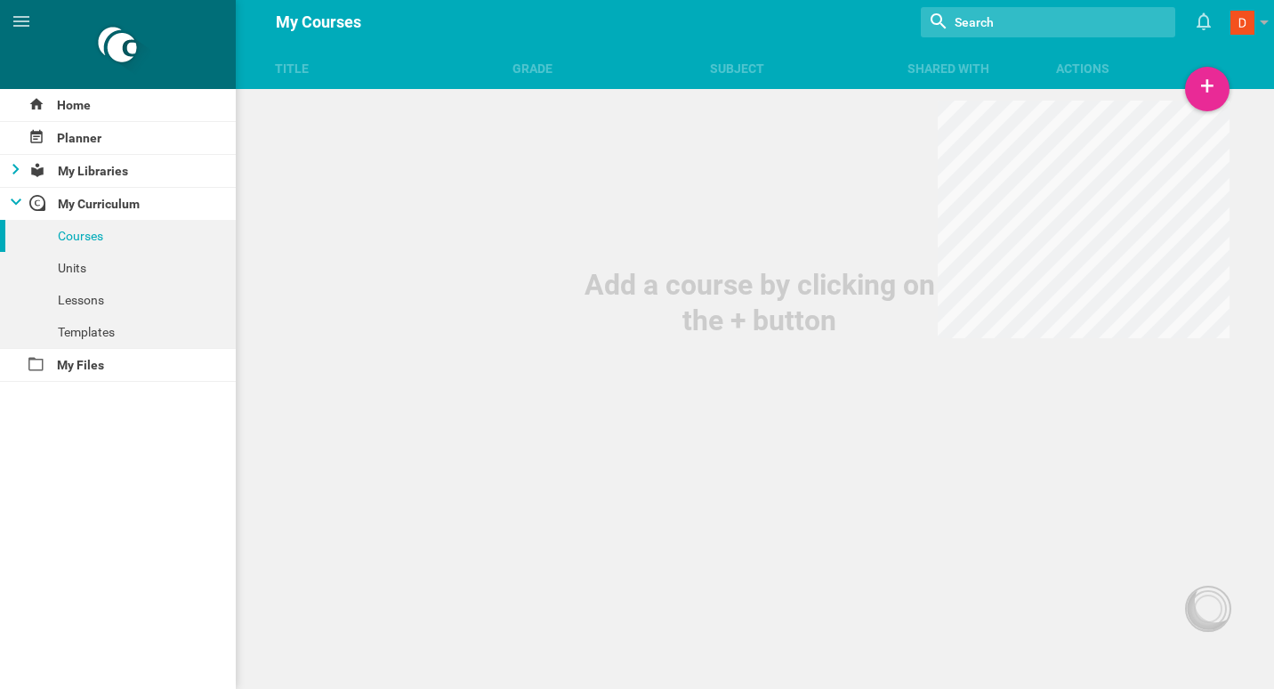
click at [13, 170] on icon at bounding box center [15, 169] width 7 height 11
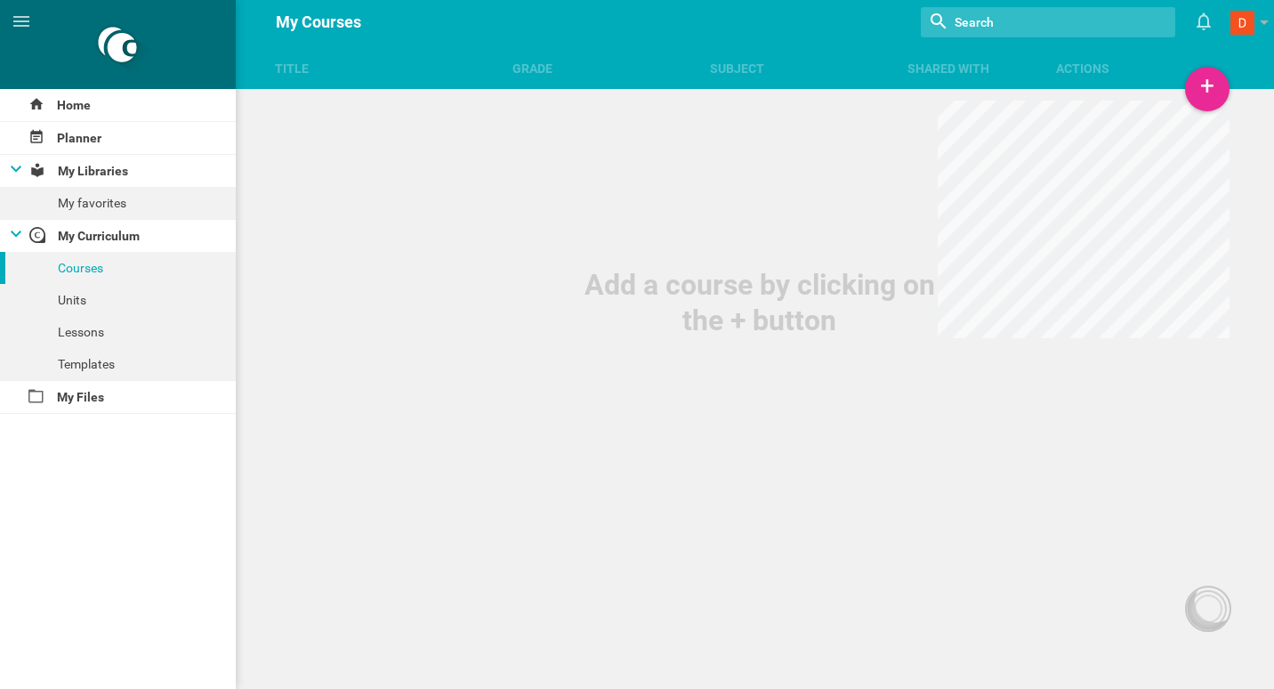
click at [13, 170] on icon at bounding box center [16, 168] width 11 height 7
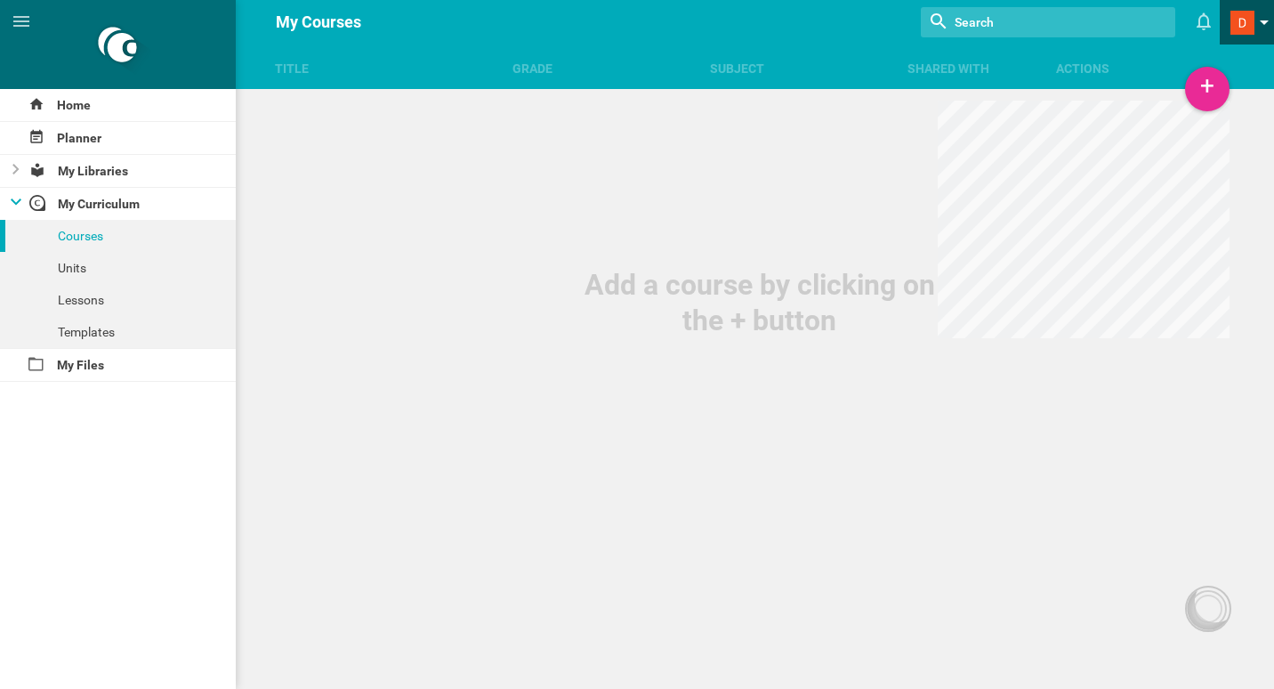
click at [1245, 24] on span at bounding box center [1242, 23] width 24 height 24
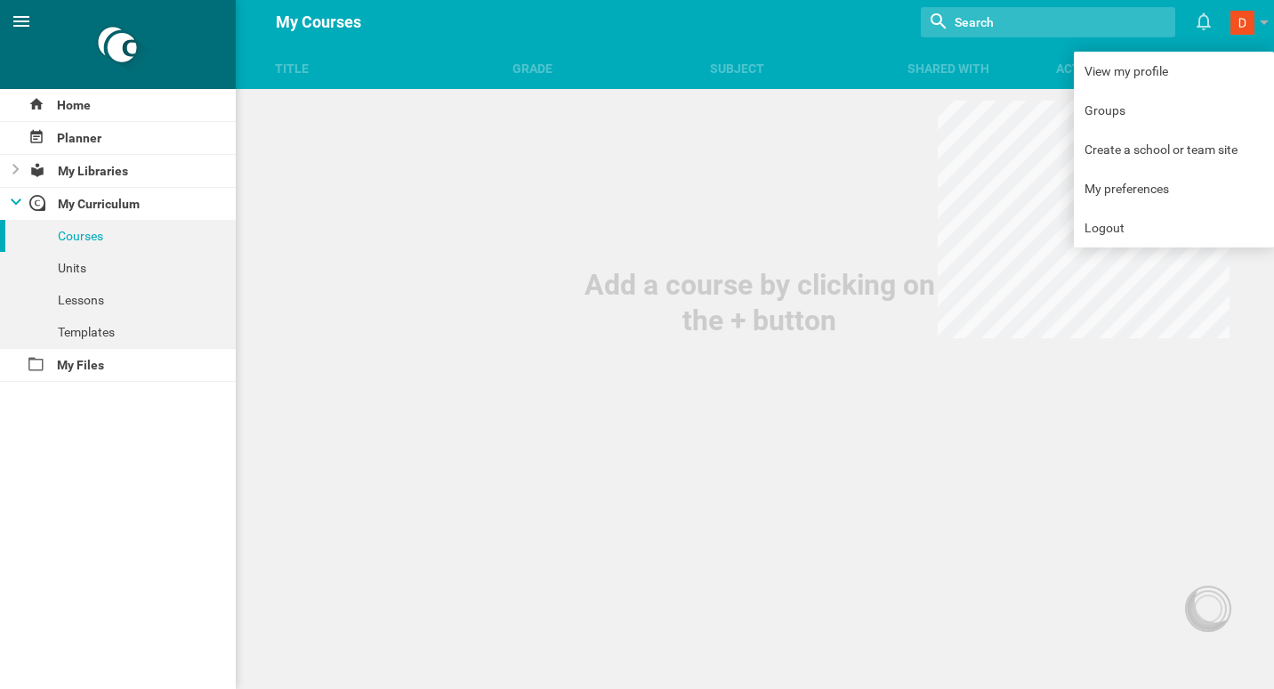
click at [20, 15] on icon at bounding box center [21, 21] width 21 height 21
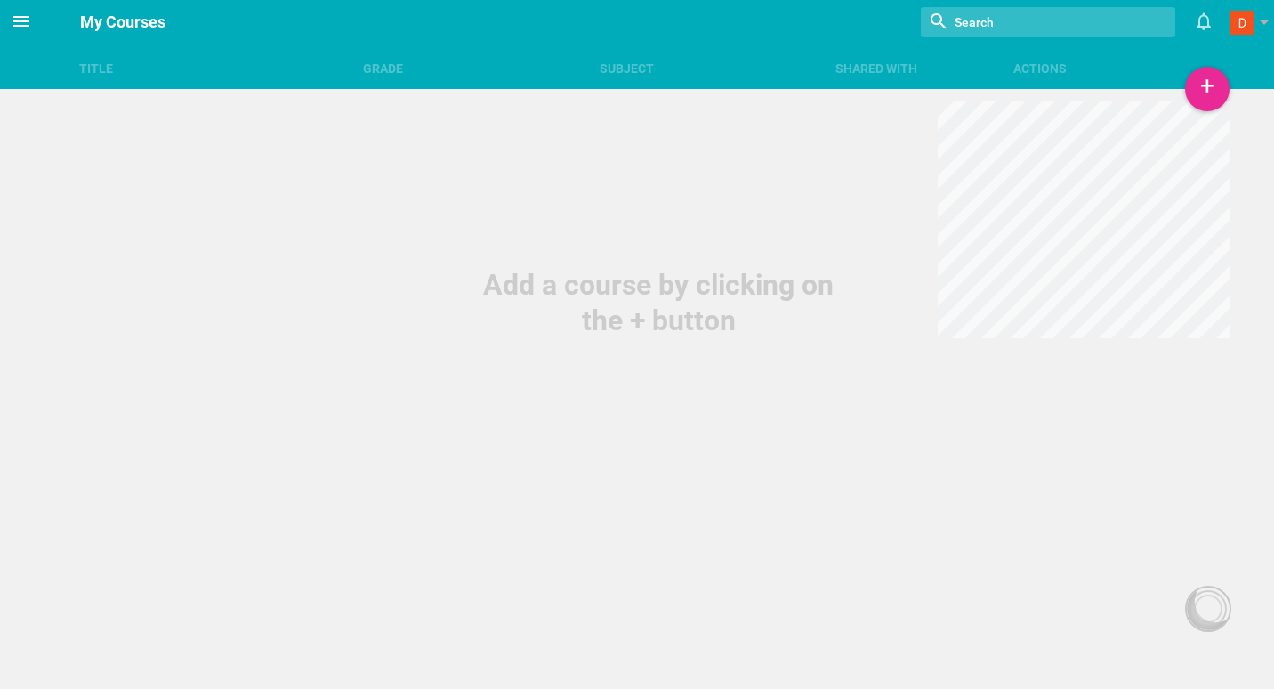
click at [19, 15] on icon at bounding box center [21, 21] width 21 height 21
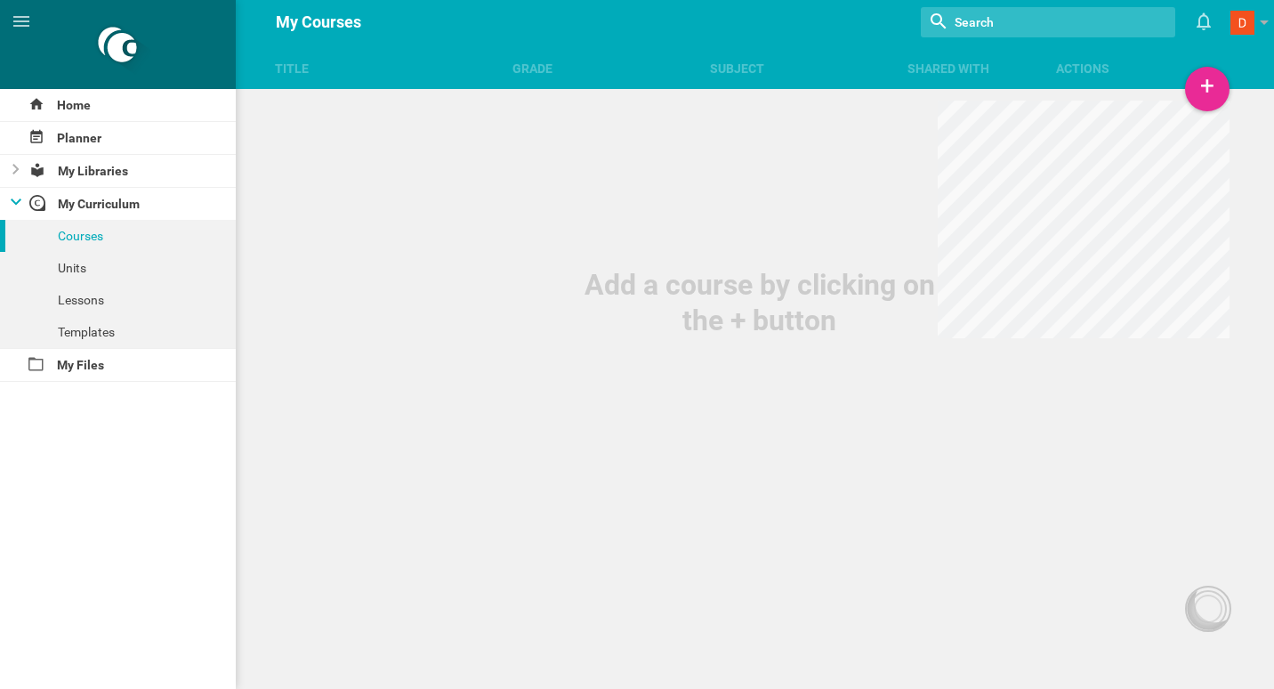
click at [10, 189] on div at bounding box center [10, 204] width 21 height 32
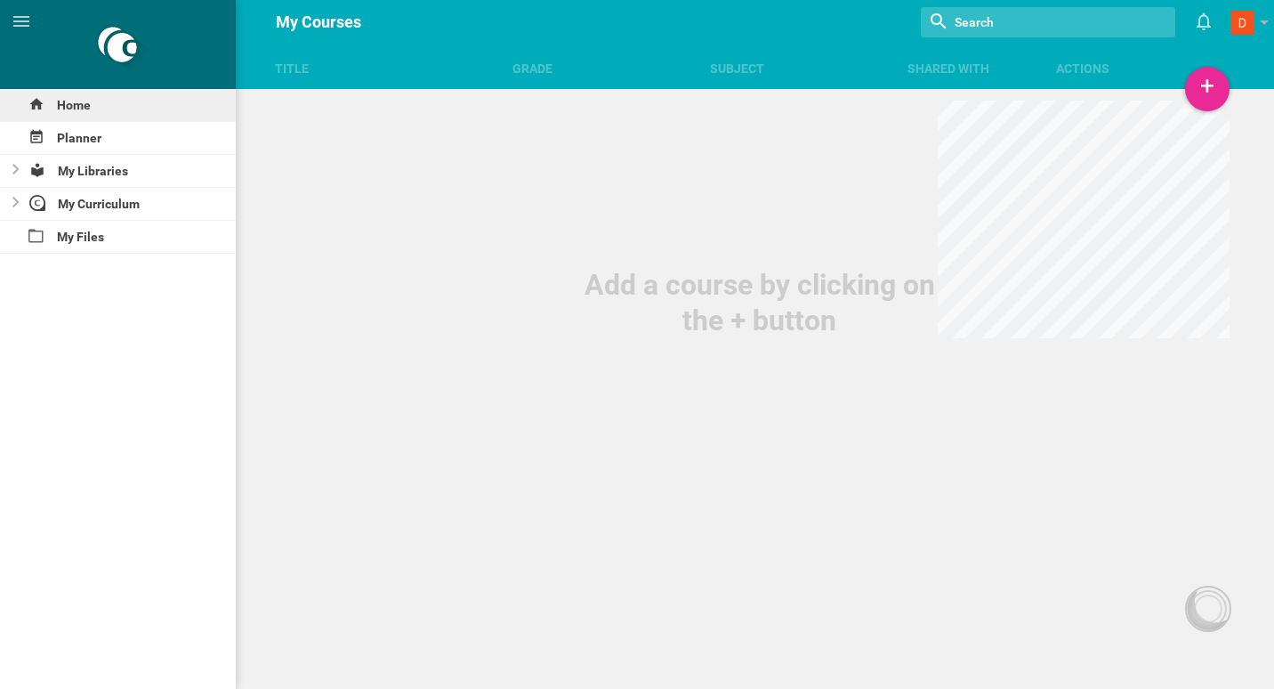
click at [70, 101] on div "Home" at bounding box center [118, 105] width 236 height 32
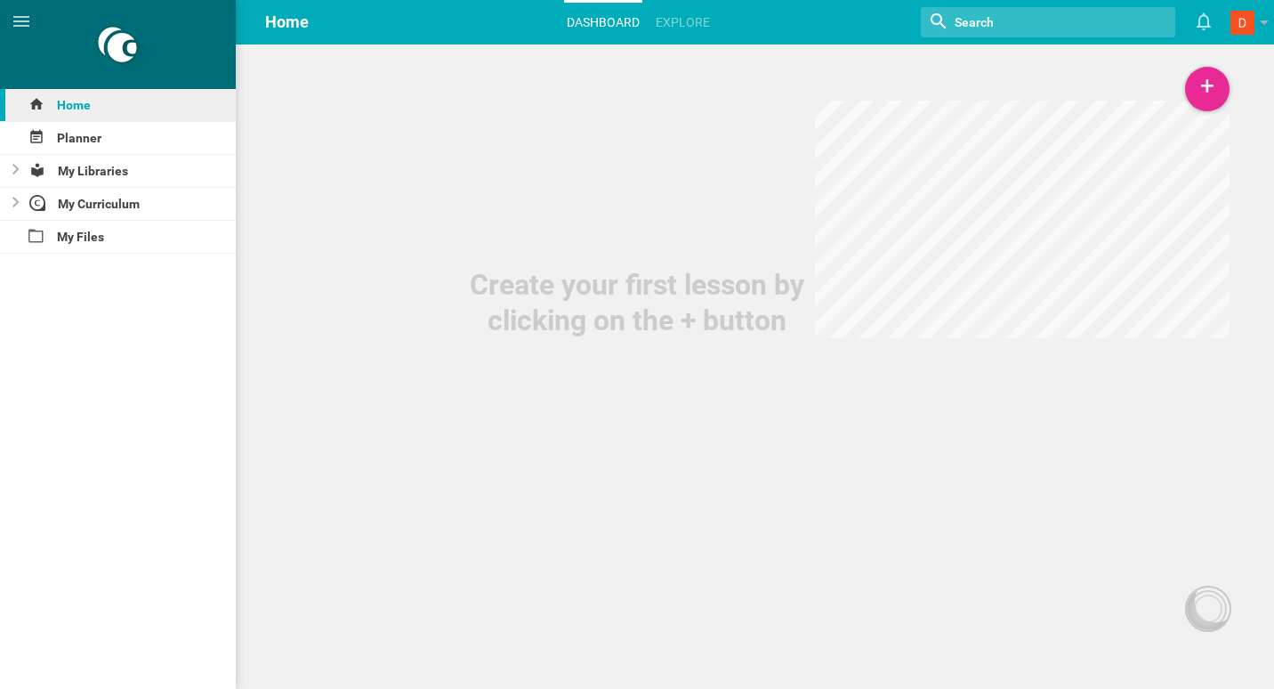
click at [80, 101] on div "Home" at bounding box center [118, 105] width 236 height 32
click at [287, 15] on span "Home" at bounding box center [287, 21] width 44 height 19
drag, startPoint x: 691, startPoint y: 21, endPoint x: 661, endPoint y: 20, distance: 30.3
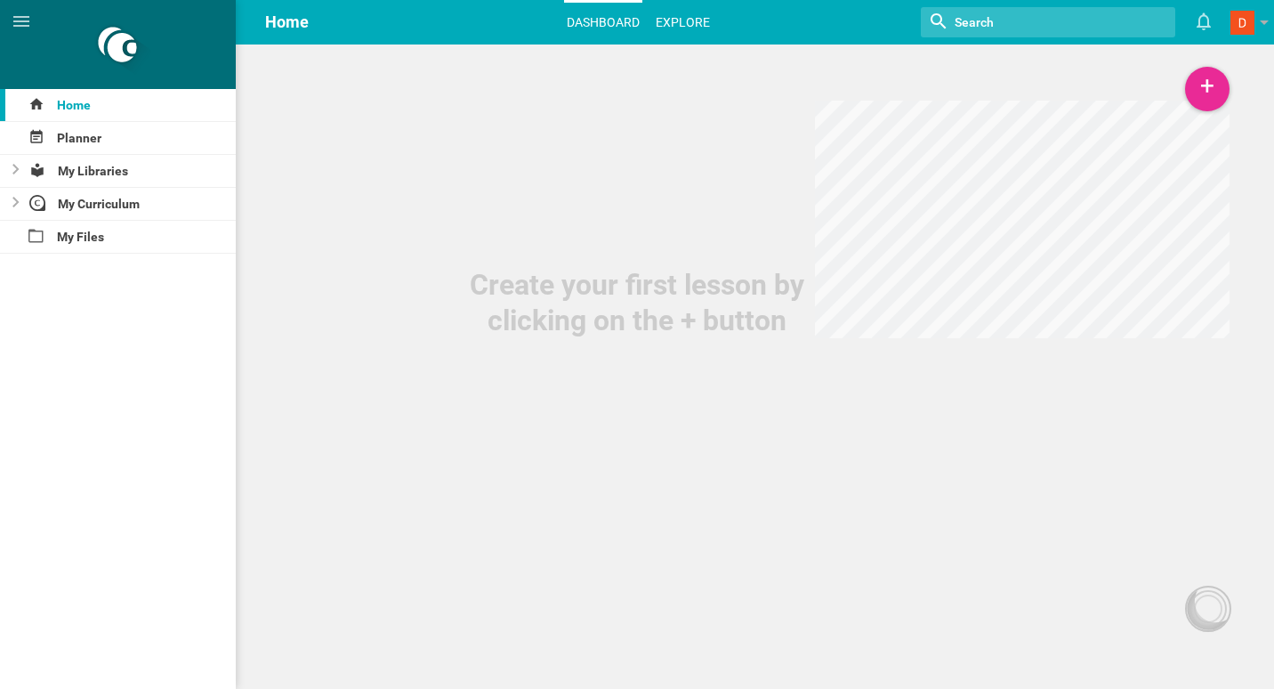
click at [691, 21] on link "Explore" at bounding box center [683, 22] width 60 height 39
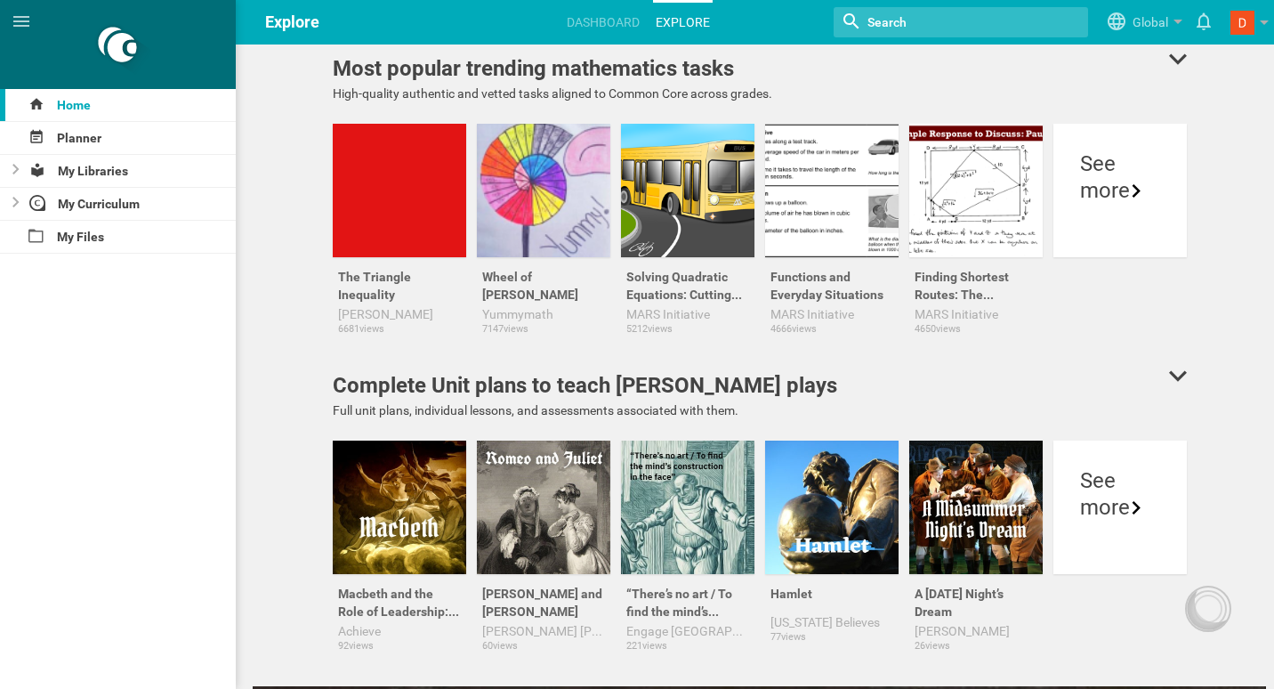
click at [904, 24] on input "textbox" at bounding box center [942, 22] width 152 height 23
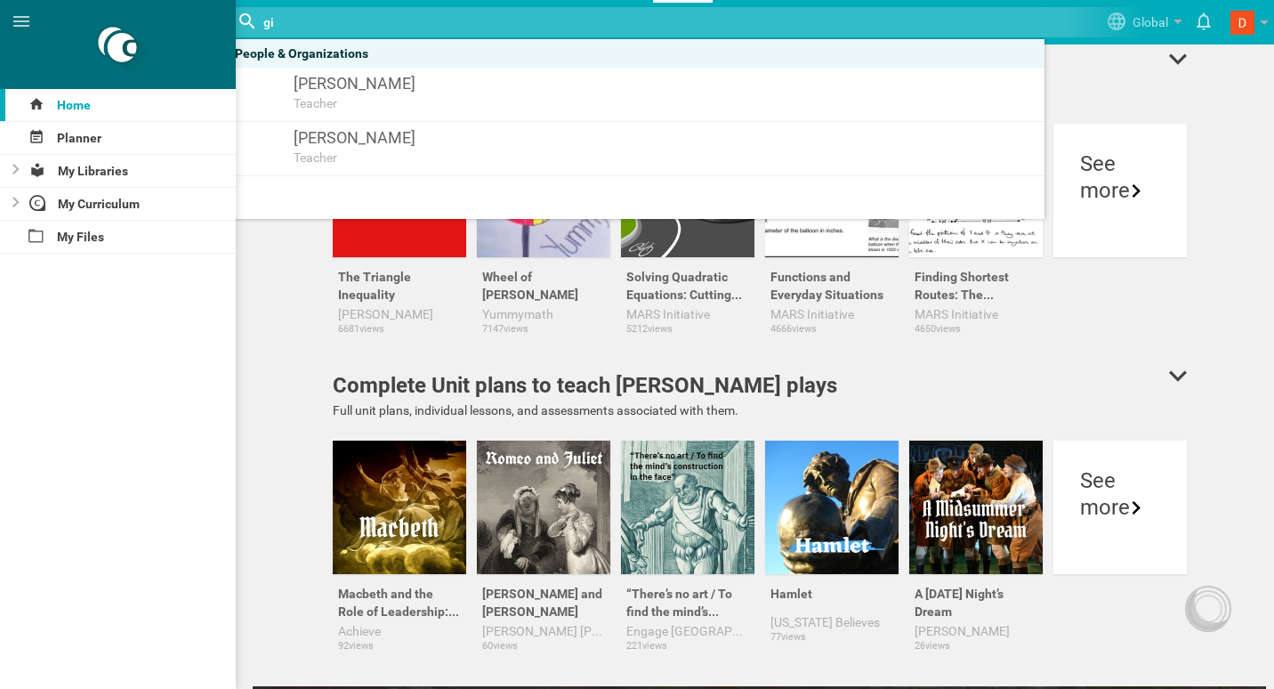
type input "g"
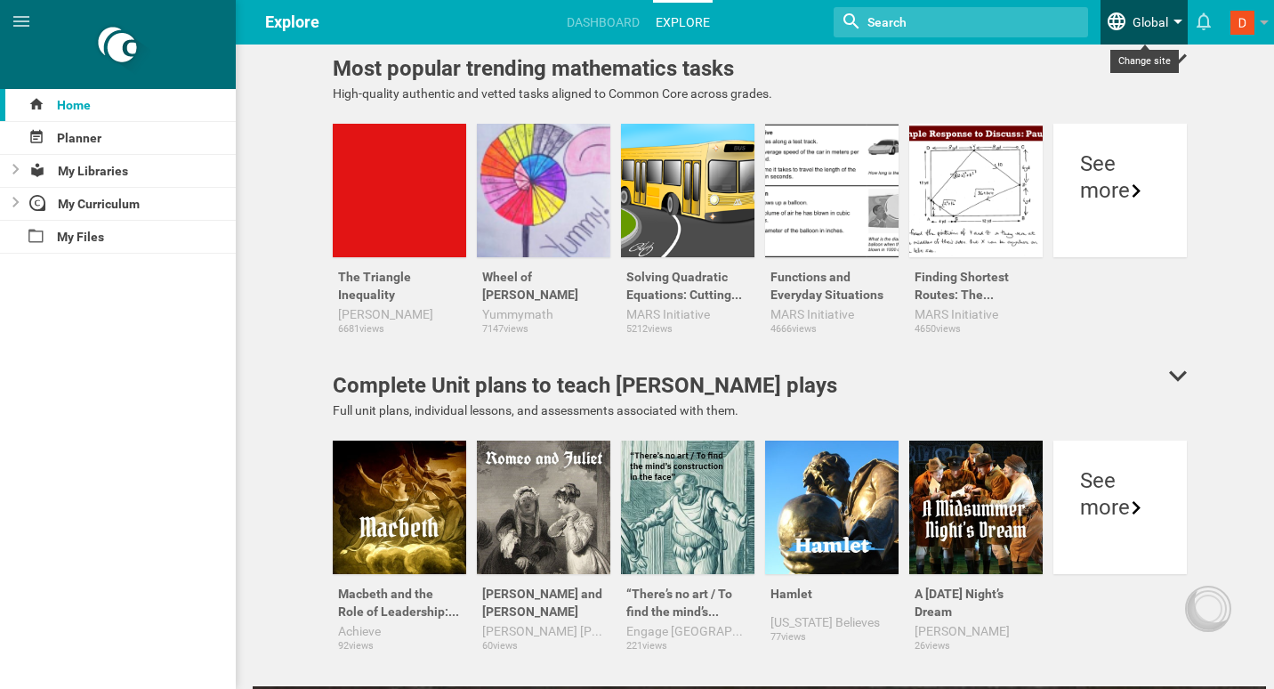
click at [1171, 21] on link "Global" at bounding box center [1143, 22] width 87 height 44
click at [1175, 19] on link "Global" at bounding box center [1143, 22] width 87 height 44
click at [598, 30] on link "Dashboard" at bounding box center [603, 22] width 78 height 39
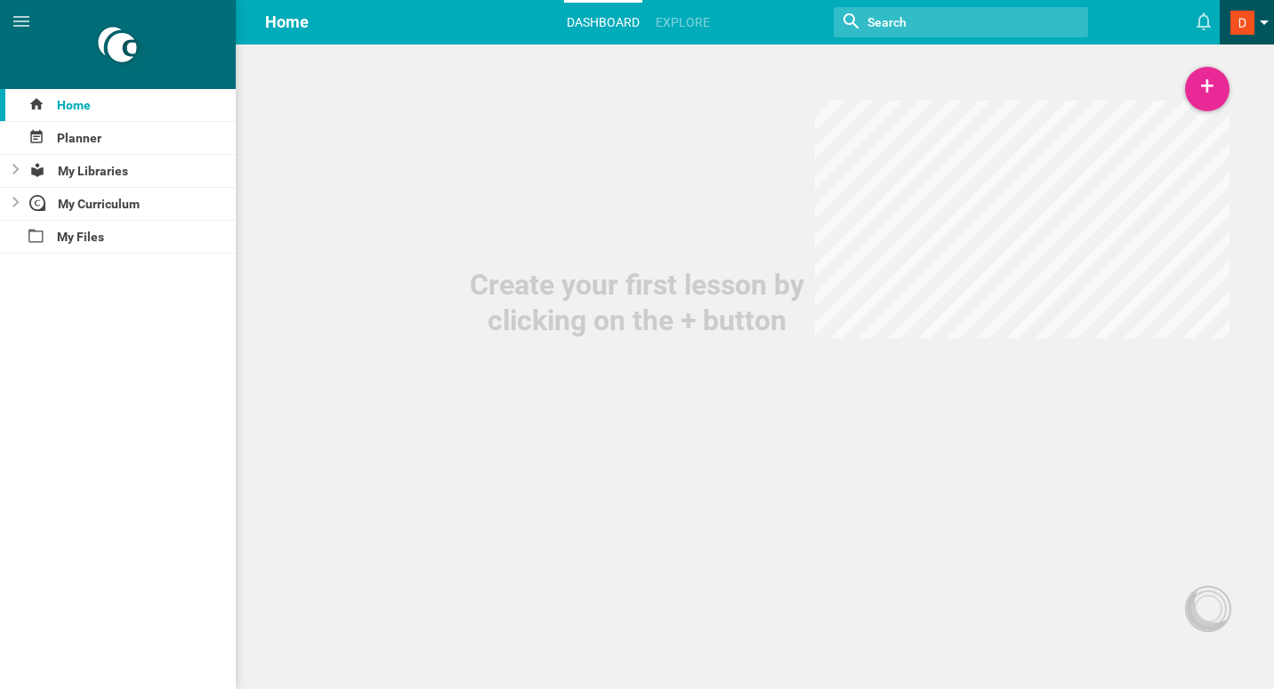
click at [1267, 25] on span at bounding box center [1264, 26] width 9 height 12
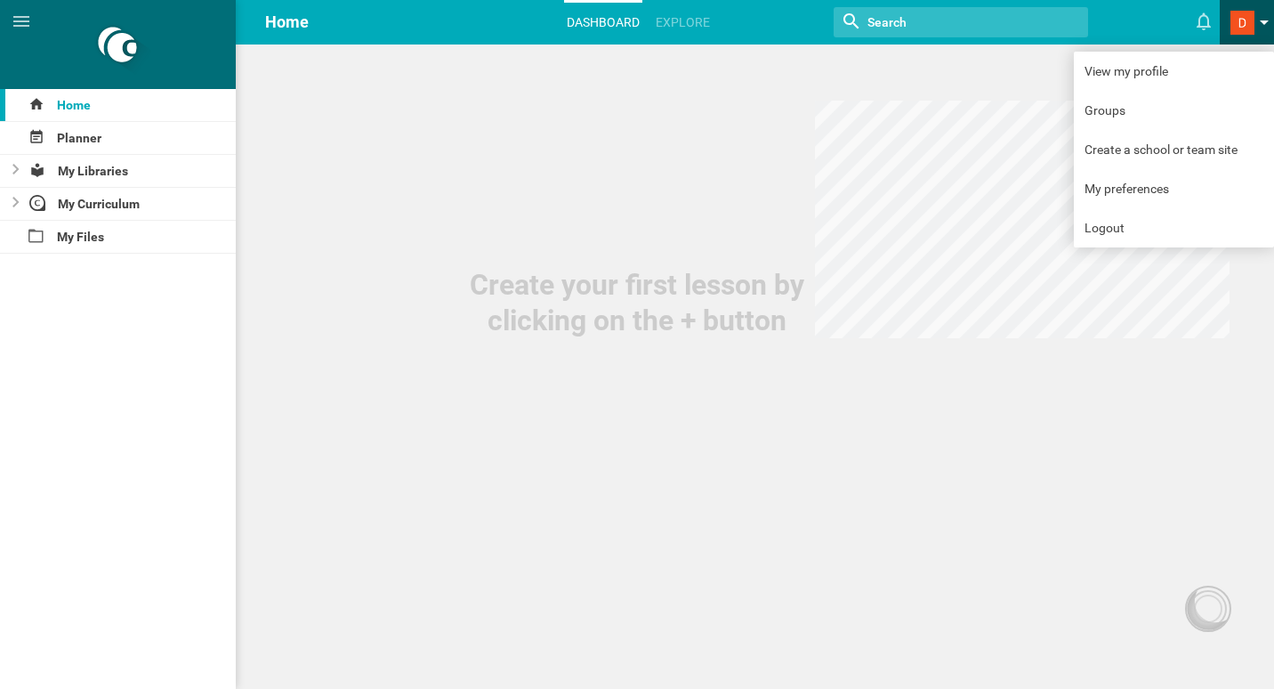
click at [1267, 25] on span at bounding box center [1264, 26] width 9 height 12
